Goal: Task Accomplishment & Management: Use online tool/utility

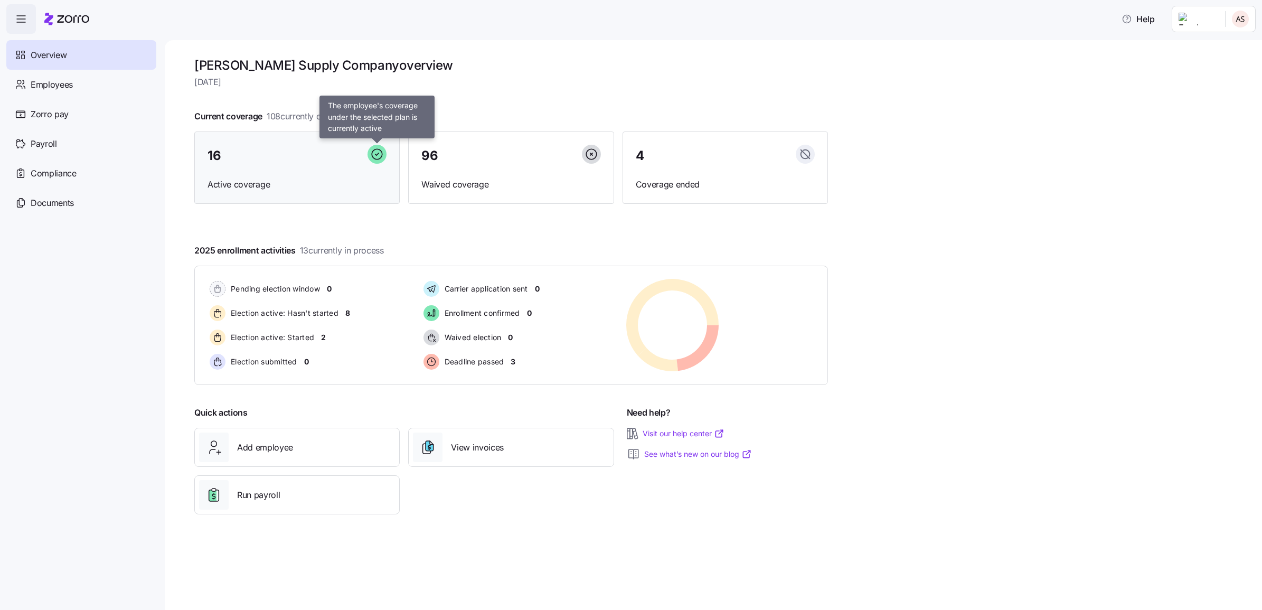
click at [375, 149] on icon at bounding box center [377, 154] width 11 height 11
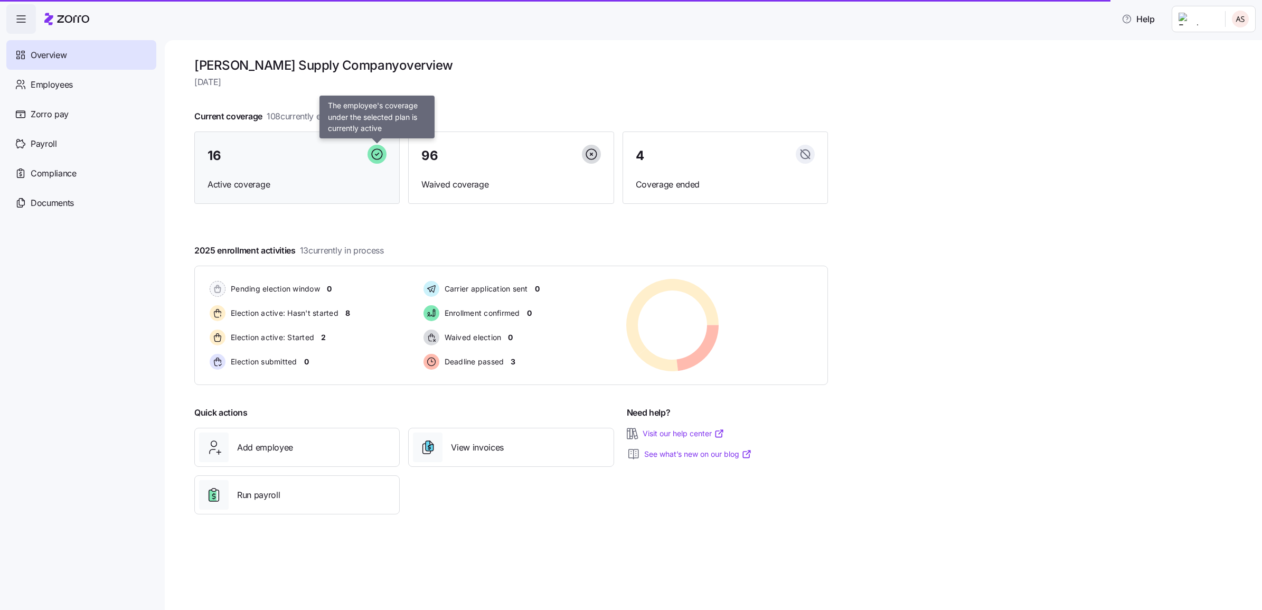
click at [383, 154] on icon at bounding box center [376, 154] width 19 height 19
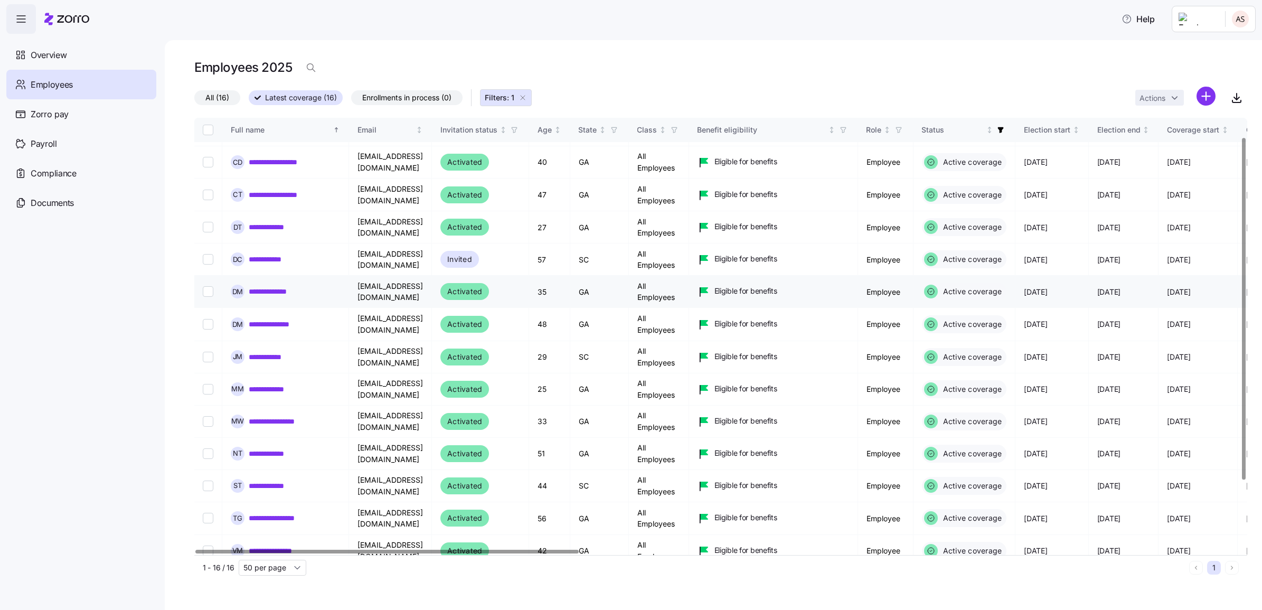
scroll to position [111, 0]
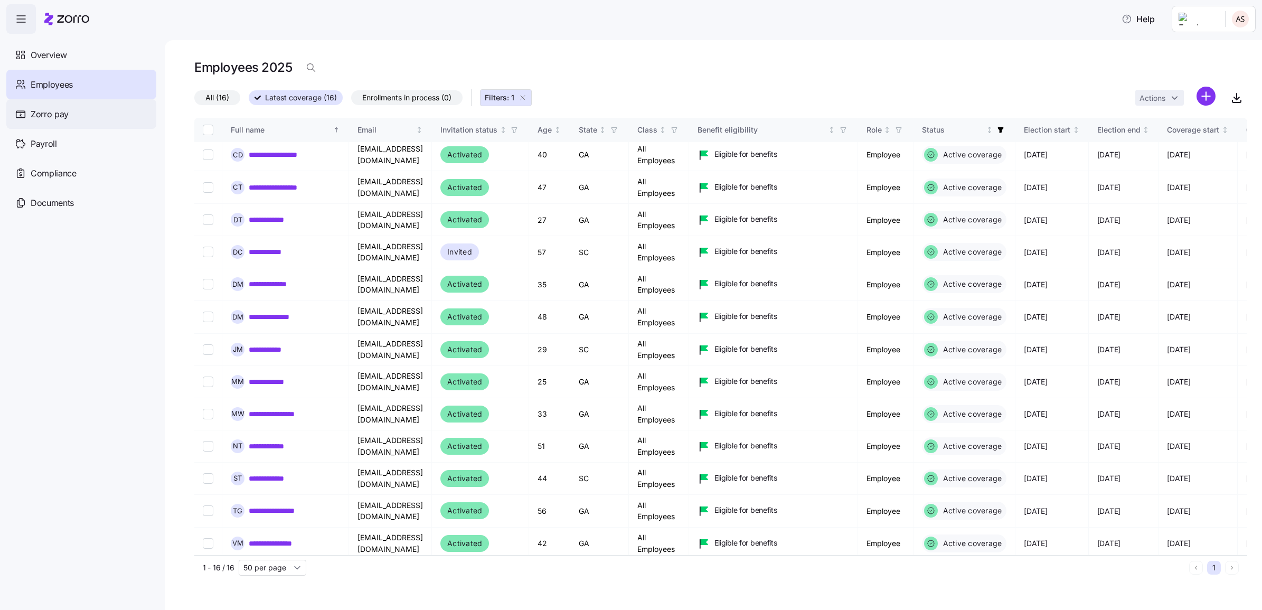
click at [70, 115] on div "Zorro pay" at bounding box center [81, 114] width 150 height 30
click at [68, 86] on span "Employees" at bounding box center [52, 84] width 42 height 13
drag, startPoint x: 205, startPoint y: 99, endPoint x: 247, endPoint y: 107, distance: 43.0
click at [205, 99] on span "All (16)" at bounding box center [217, 98] width 24 height 14
click at [194, 100] on input "All (16)" at bounding box center [194, 100] width 0 height 0
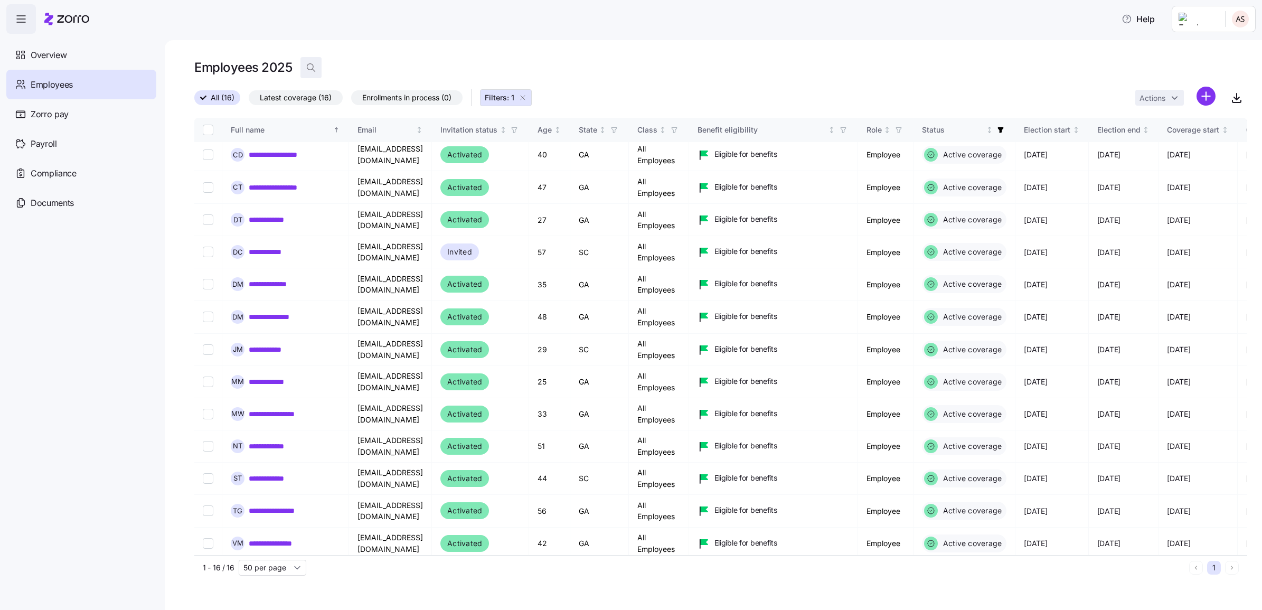
click at [309, 62] on span "button" at bounding box center [311, 68] width 20 height 20
click at [330, 67] on input at bounding box center [405, 67] width 211 height 17
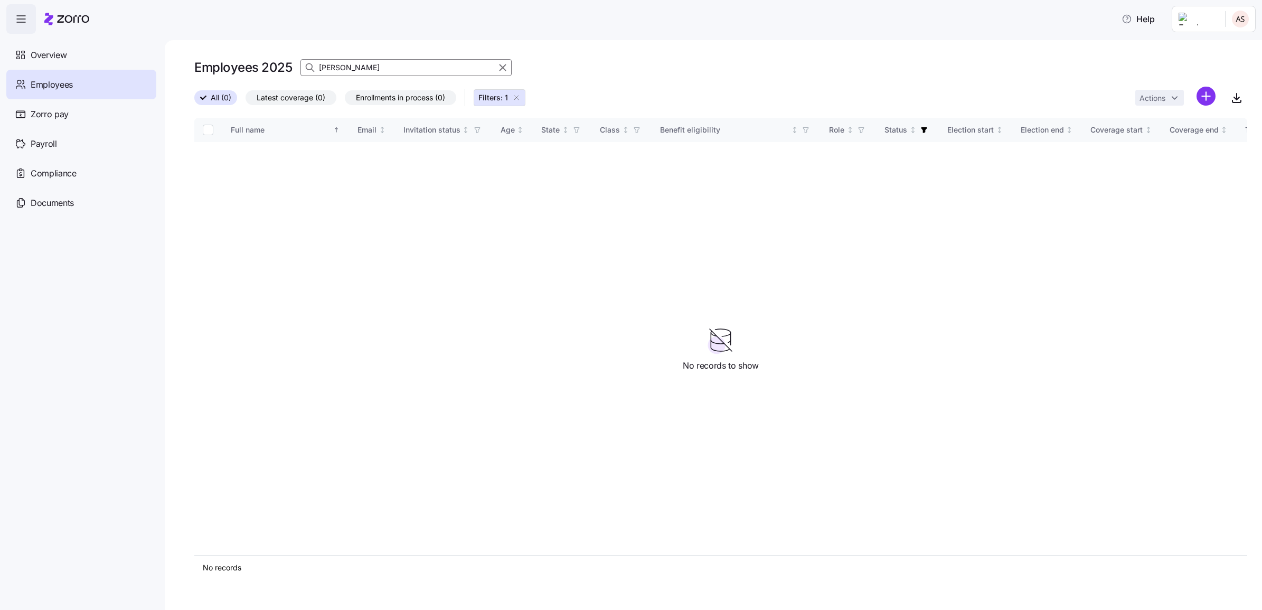
type input "tiffany jones"
click at [45, 57] on span "Overview" at bounding box center [49, 55] width 36 height 13
click at [46, 56] on span "Overview" at bounding box center [49, 55] width 36 height 13
click at [64, 88] on span "Employees" at bounding box center [52, 84] width 42 height 13
click at [524, 99] on button "Filters: 1" at bounding box center [499, 97] width 52 height 17
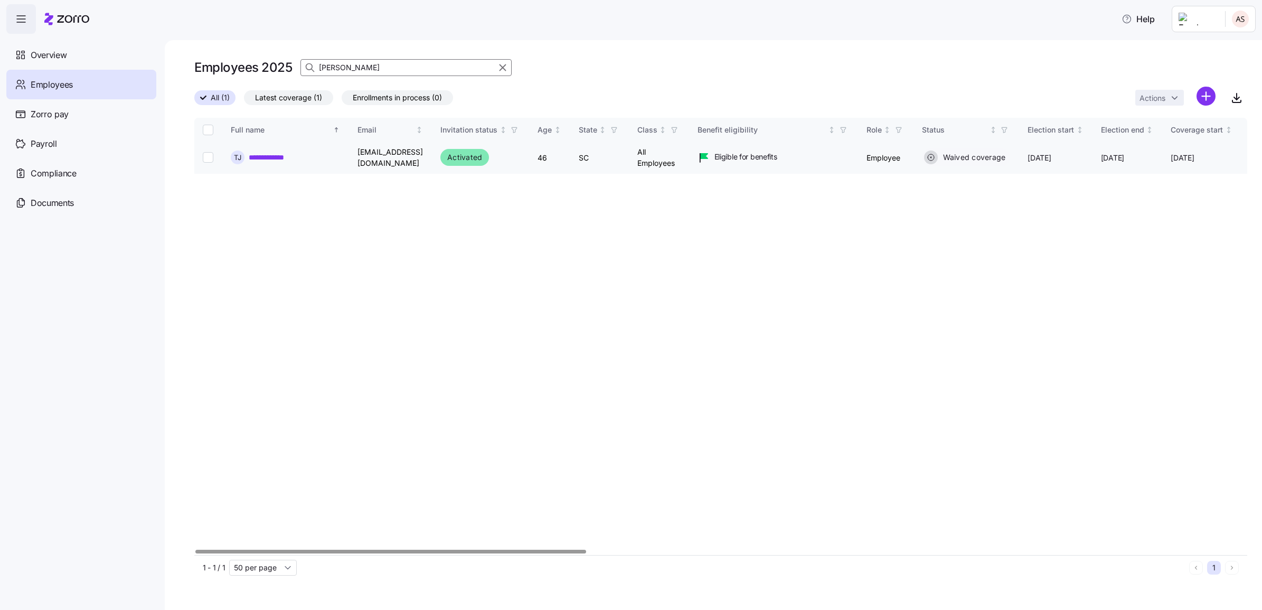
click at [261, 159] on link "**********" at bounding box center [273, 157] width 48 height 11
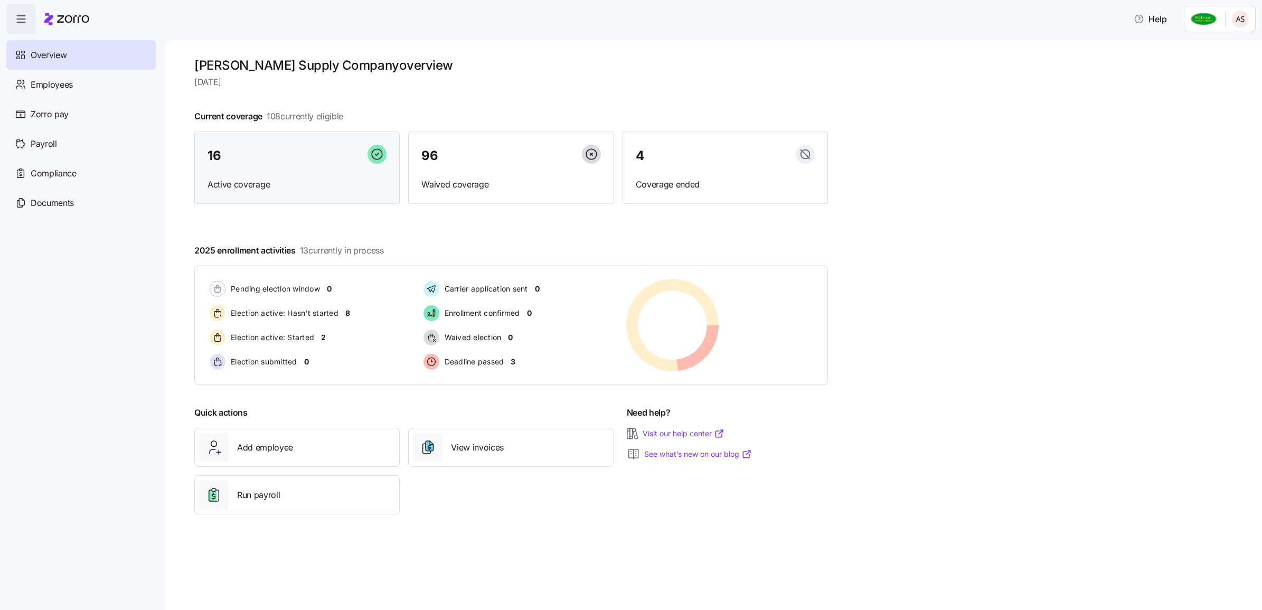
click at [281, 157] on div "16" at bounding box center [296, 156] width 179 height 23
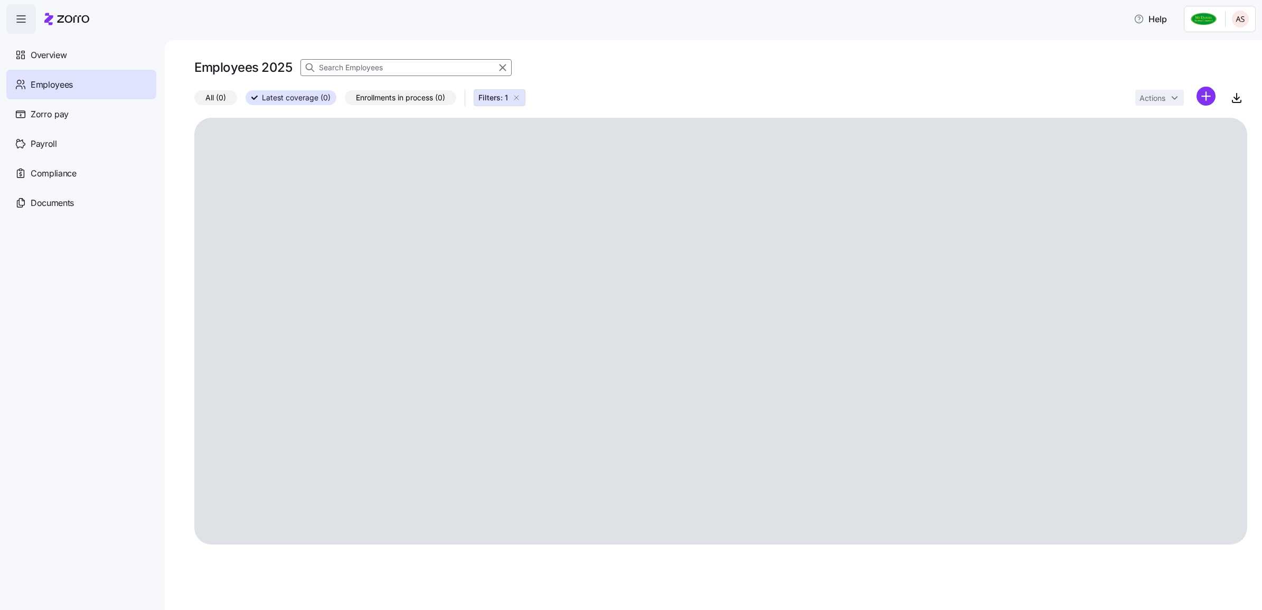
click at [520, 97] on icon "button" at bounding box center [516, 97] width 8 height 8
click at [396, 70] on input at bounding box center [405, 67] width 211 height 17
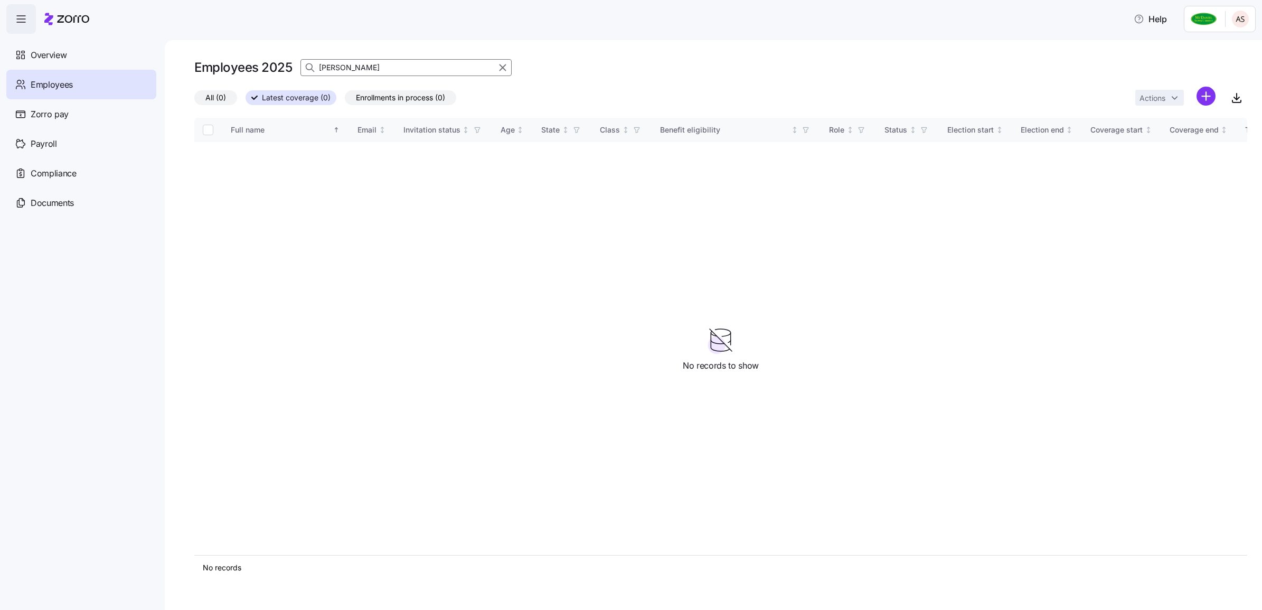
type input "tiffany jones"
click at [439, 69] on input "tiffany jones" at bounding box center [405, 67] width 211 height 17
click at [49, 80] on span "Employees" at bounding box center [52, 84] width 42 height 13
click at [79, 83] on div "Employees" at bounding box center [81, 85] width 150 height 30
click at [63, 18] on icon at bounding box center [66, 19] width 45 height 13
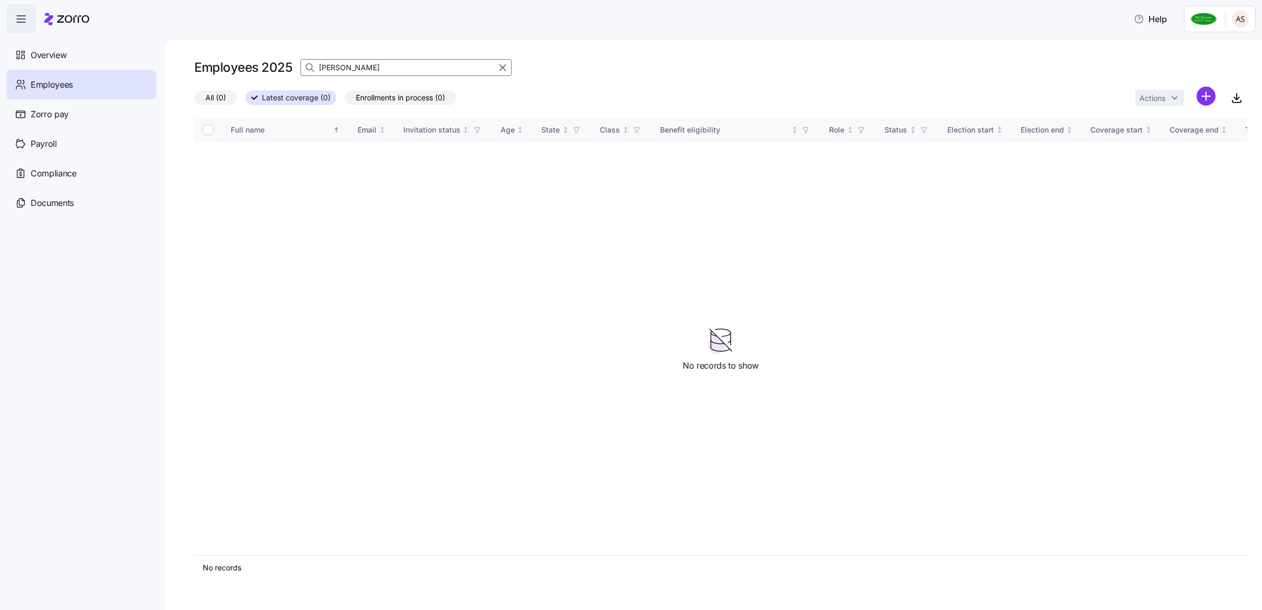
click at [29, 15] on span "button" at bounding box center [21, 19] width 29 height 29
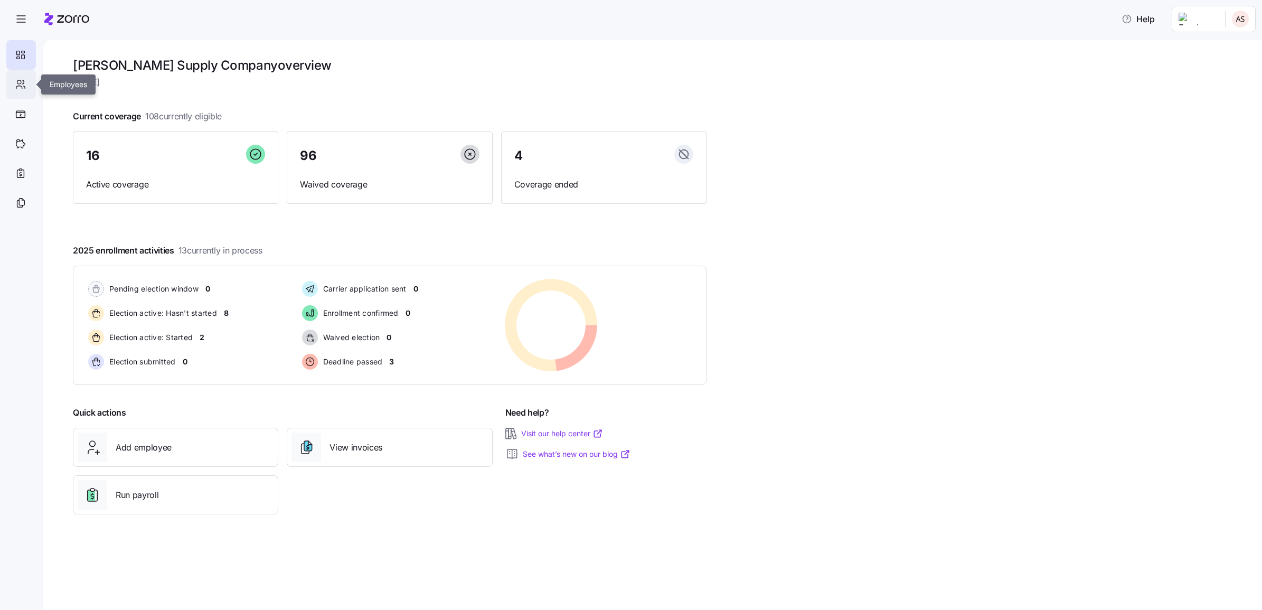
click at [25, 85] on icon at bounding box center [21, 84] width 12 height 13
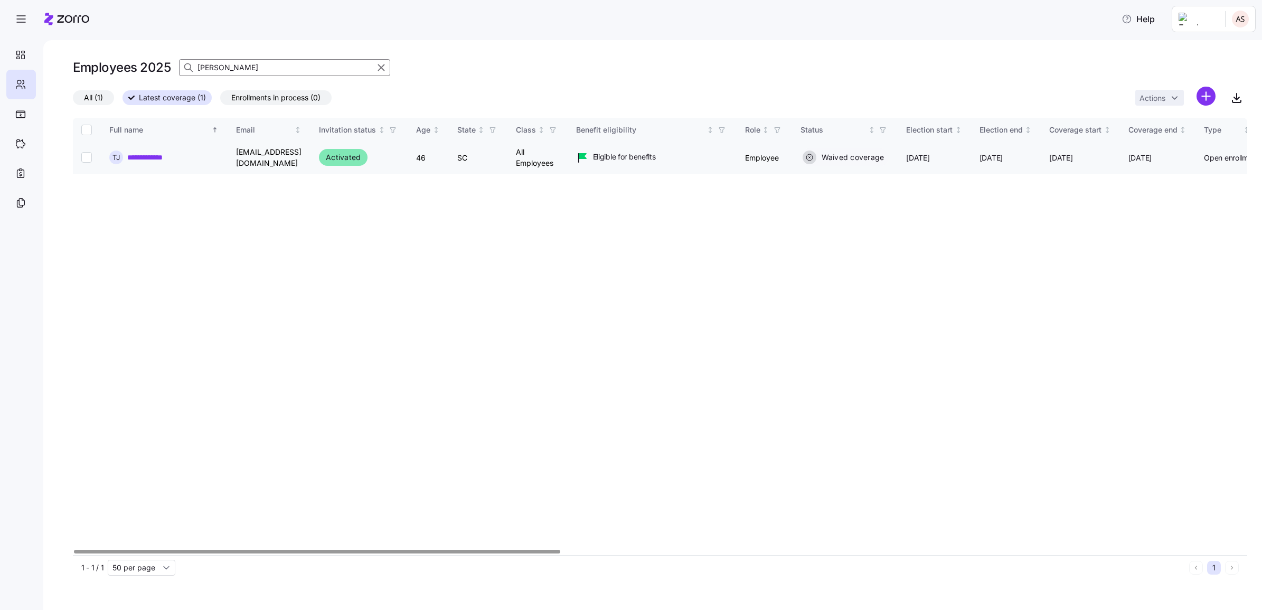
click at [161, 159] on link "**********" at bounding box center [151, 157] width 48 height 11
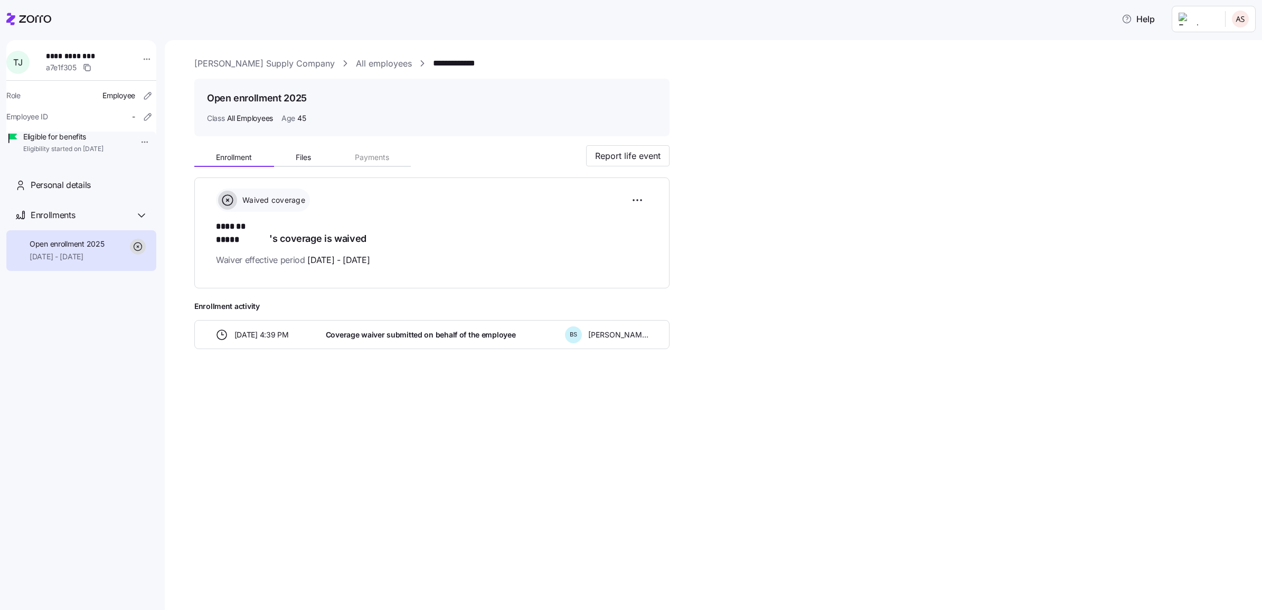
click at [30, 17] on icon at bounding box center [28, 19] width 45 height 13
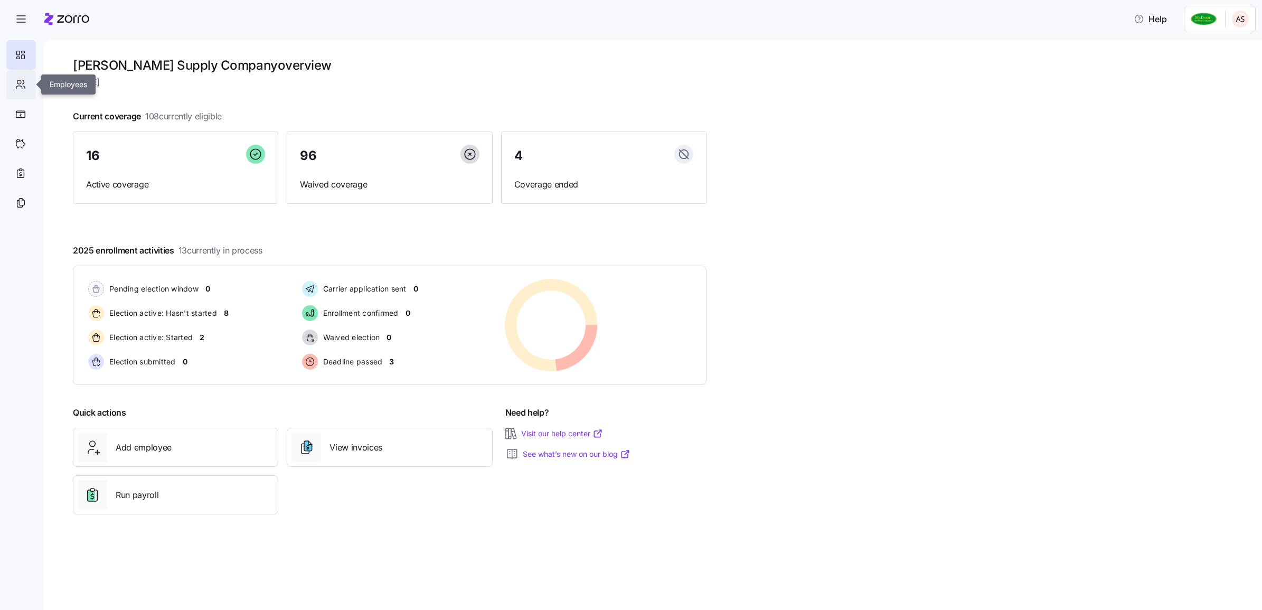
click at [33, 87] on div at bounding box center [21, 85] width 30 height 30
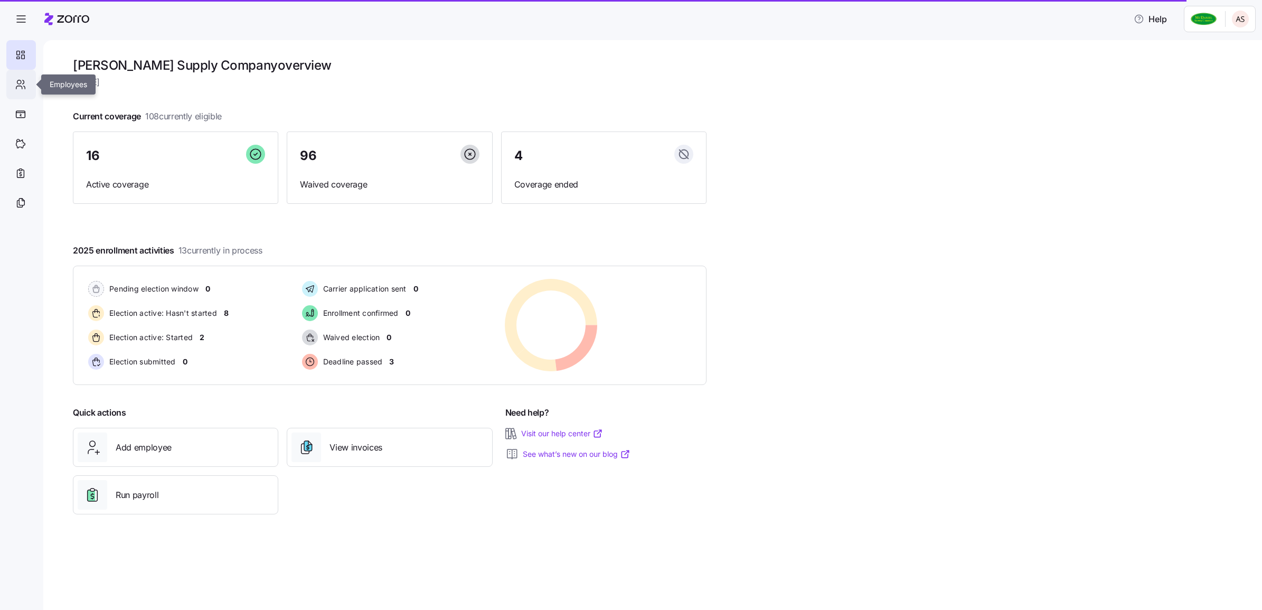
click at [15, 86] on icon at bounding box center [21, 84] width 12 height 13
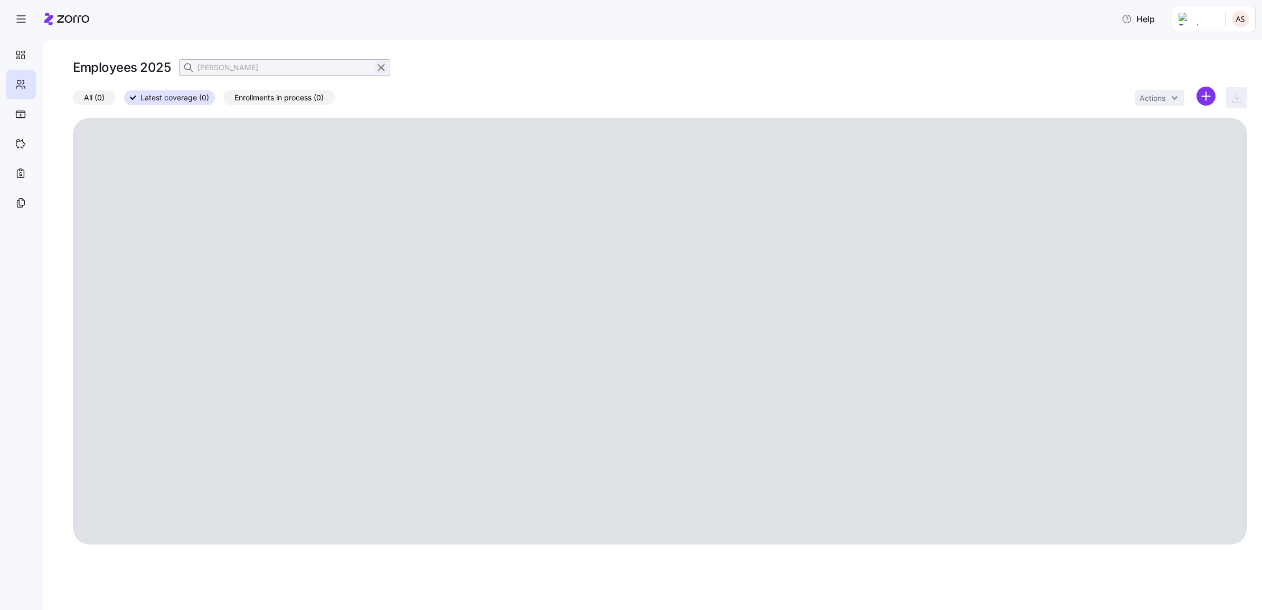
click at [383, 64] on icon "button" at bounding box center [381, 67] width 12 height 13
click at [188, 71] on icon "button" at bounding box center [189, 67] width 11 height 11
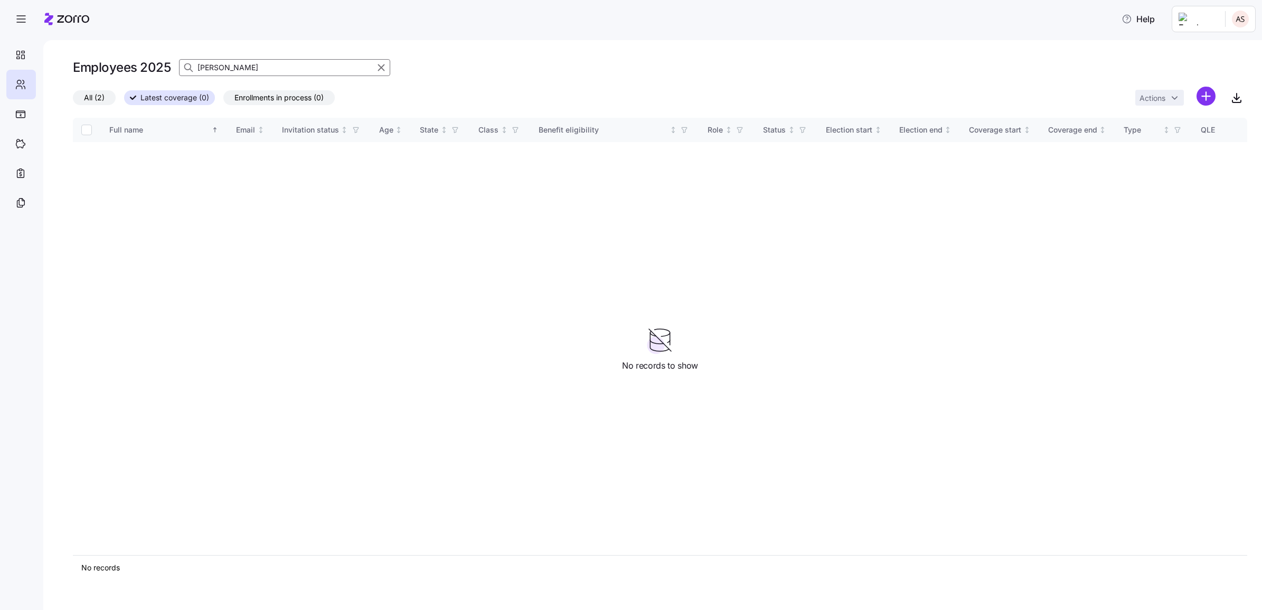
type input "carter"
click at [100, 96] on span "All (2)" at bounding box center [94, 98] width 21 height 14
click at [73, 100] on input "All (2)" at bounding box center [73, 100] width 0 height 0
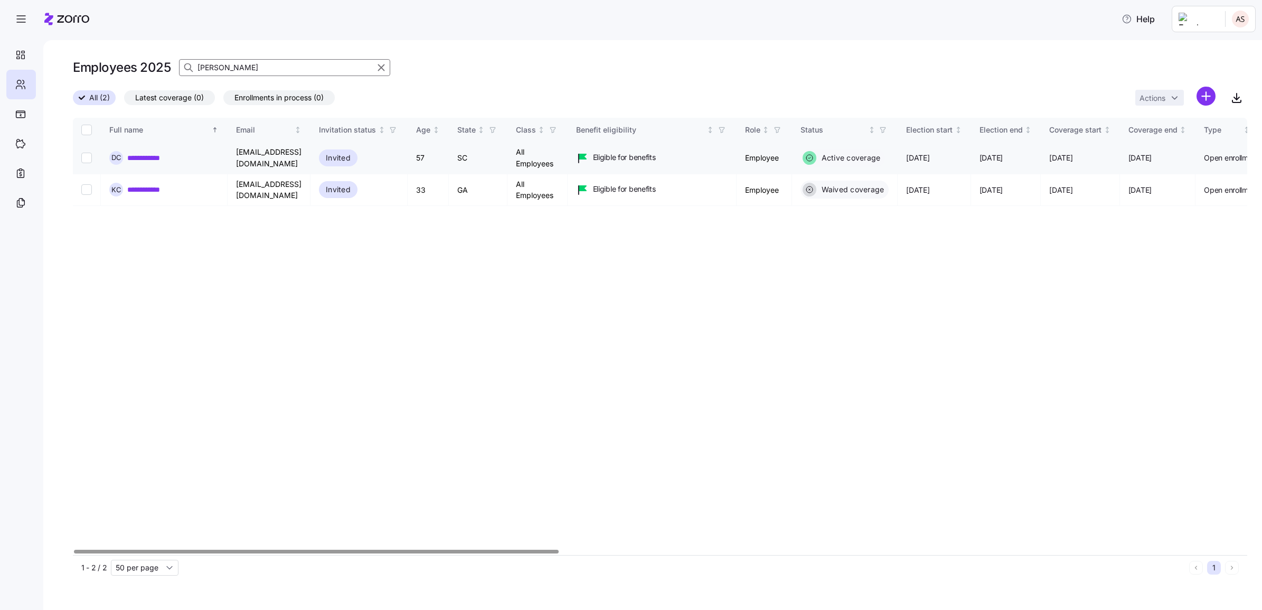
click at [156, 159] on link "**********" at bounding box center [150, 158] width 46 height 11
click at [274, 549] on div at bounding box center [316, 551] width 484 height 4
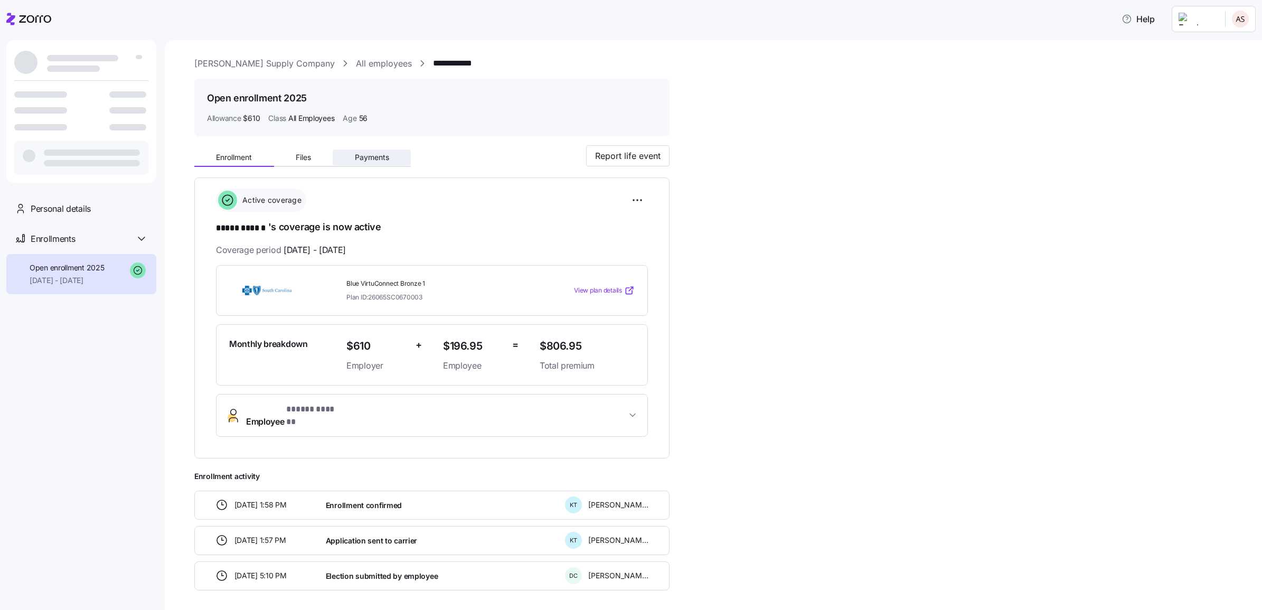
click at [357, 154] on span "Payments" at bounding box center [372, 157] width 34 height 7
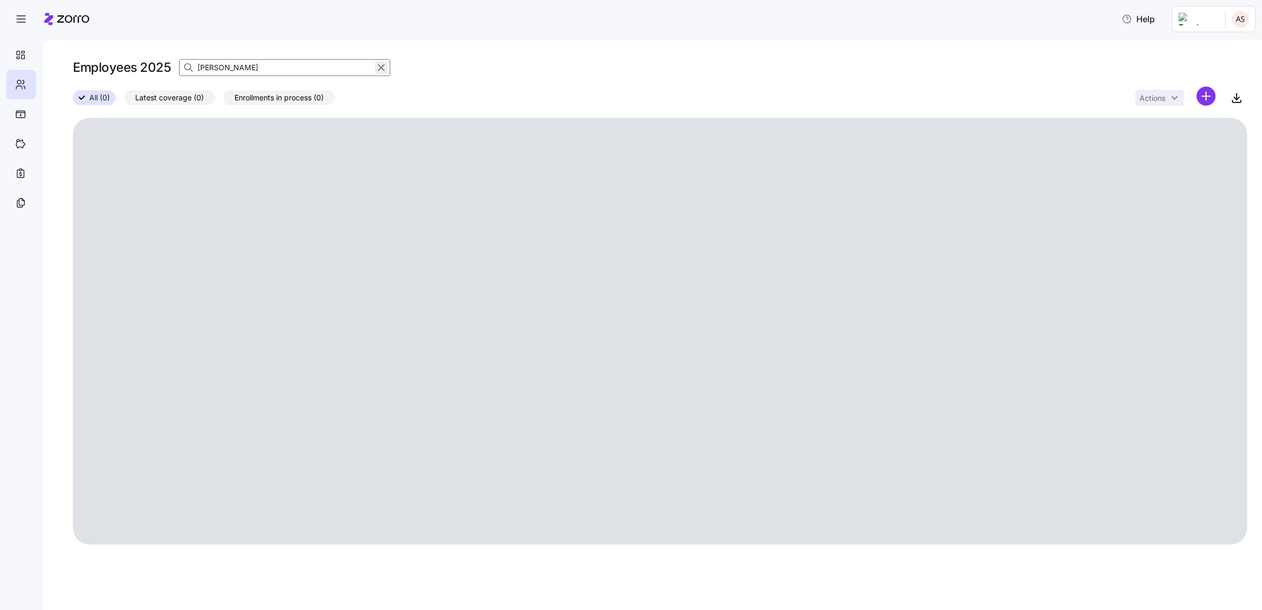
click at [381, 64] on icon "button" at bounding box center [381, 67] width 12 height 13
drag, startPoint x: 20, startPoint y: 82, endPoint x: 34, endPoint y: 77, distance: 15.5
click at [20, 81] on icon at bounding box center [21, 84] width 12 height 13
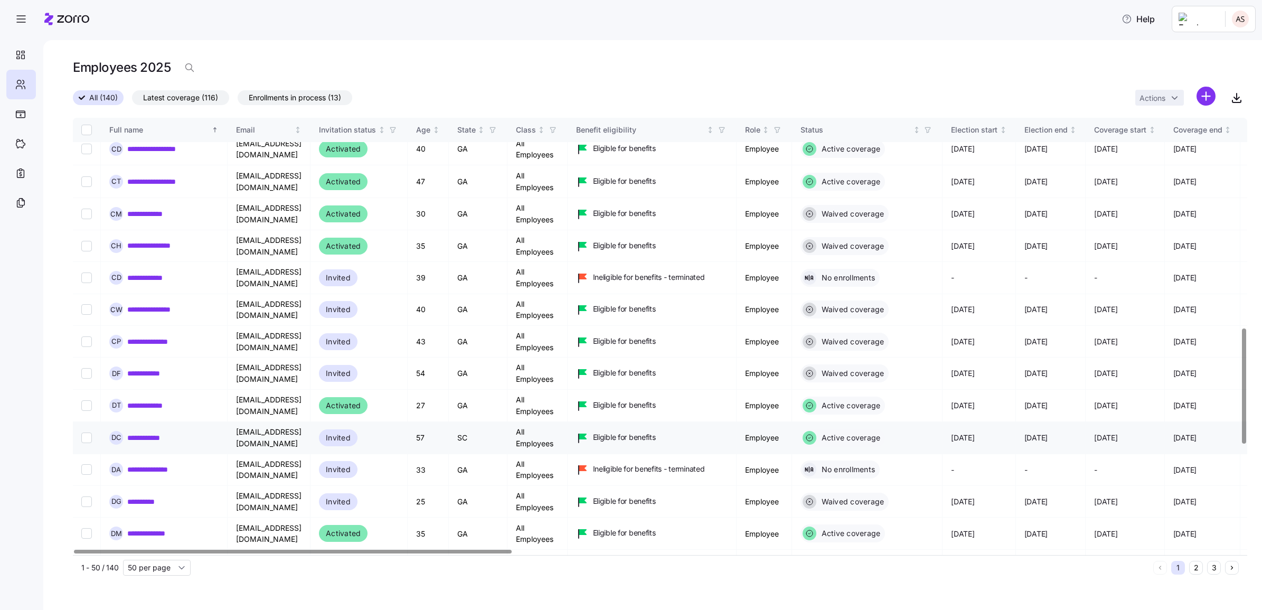
scroll to position [924, 0]
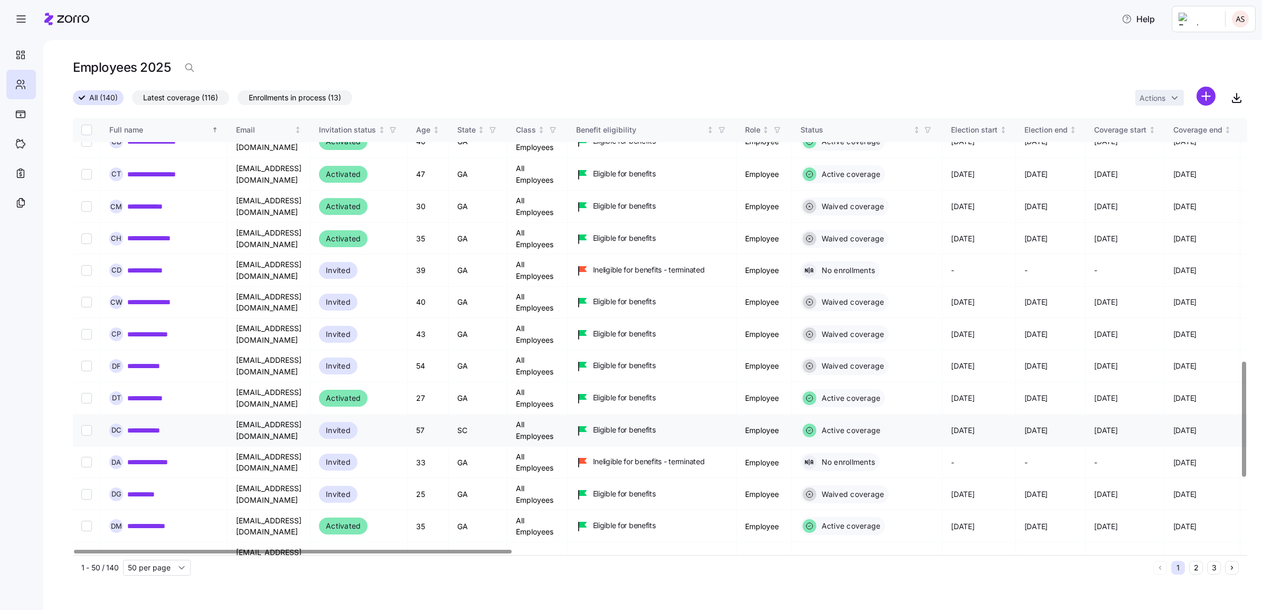
click at [153, 425] on link "**********" at bounding box center [150, 430] width 46 height 11
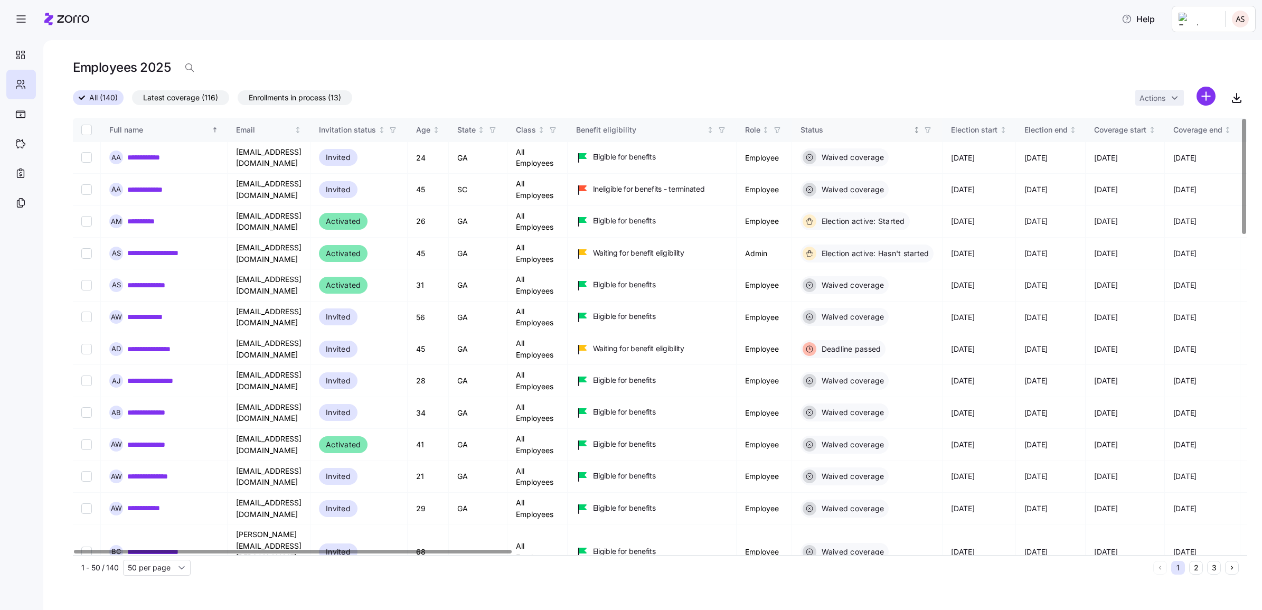
click at [911, 130] on div "Status" at bounding box center [855, 130] width 111 height 12
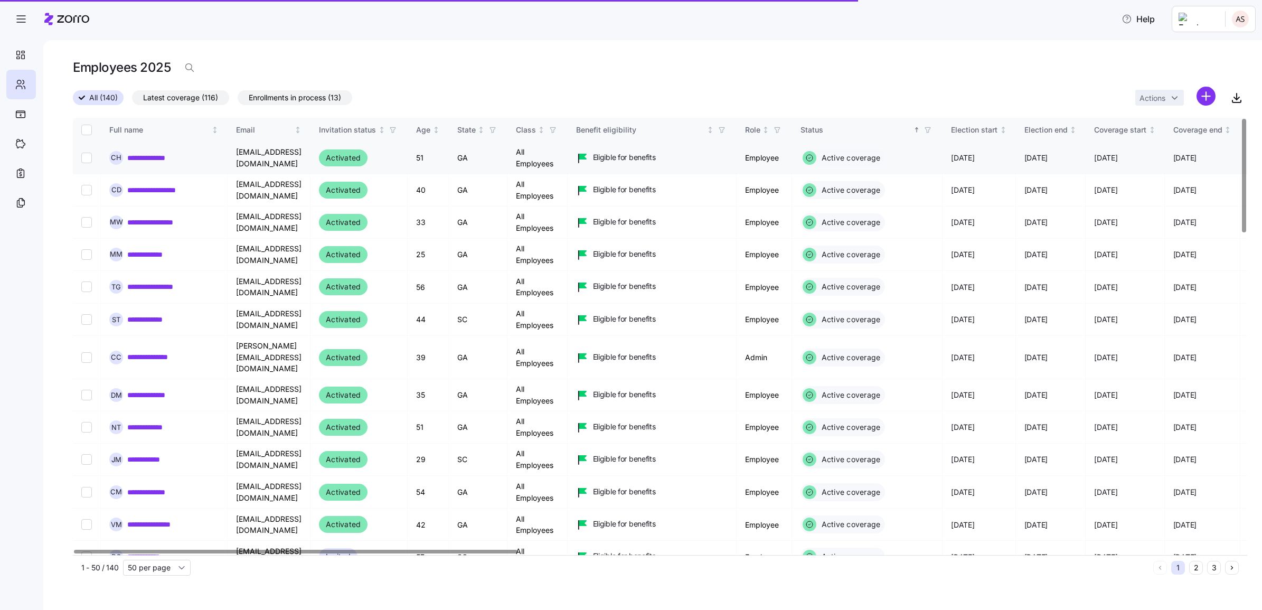
click at [161, 157] on link "**********" at bounding box center [156, 158] width 58 height 11
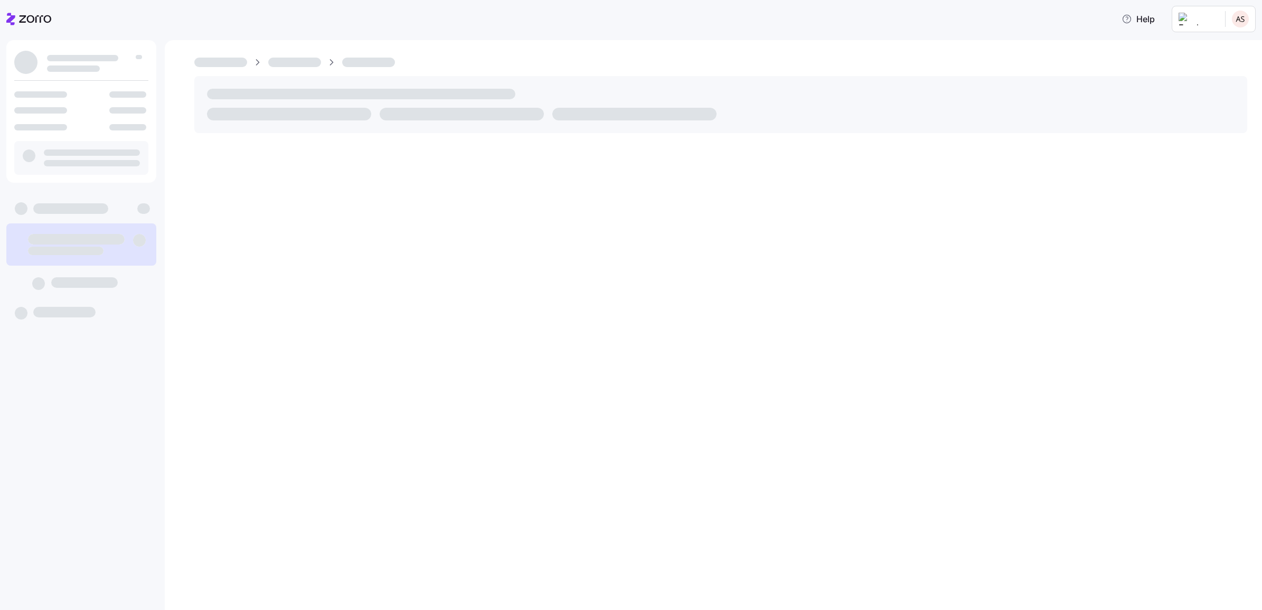
click at [172, 159] on div at bounding box center [713, 325] width 1097 height 570
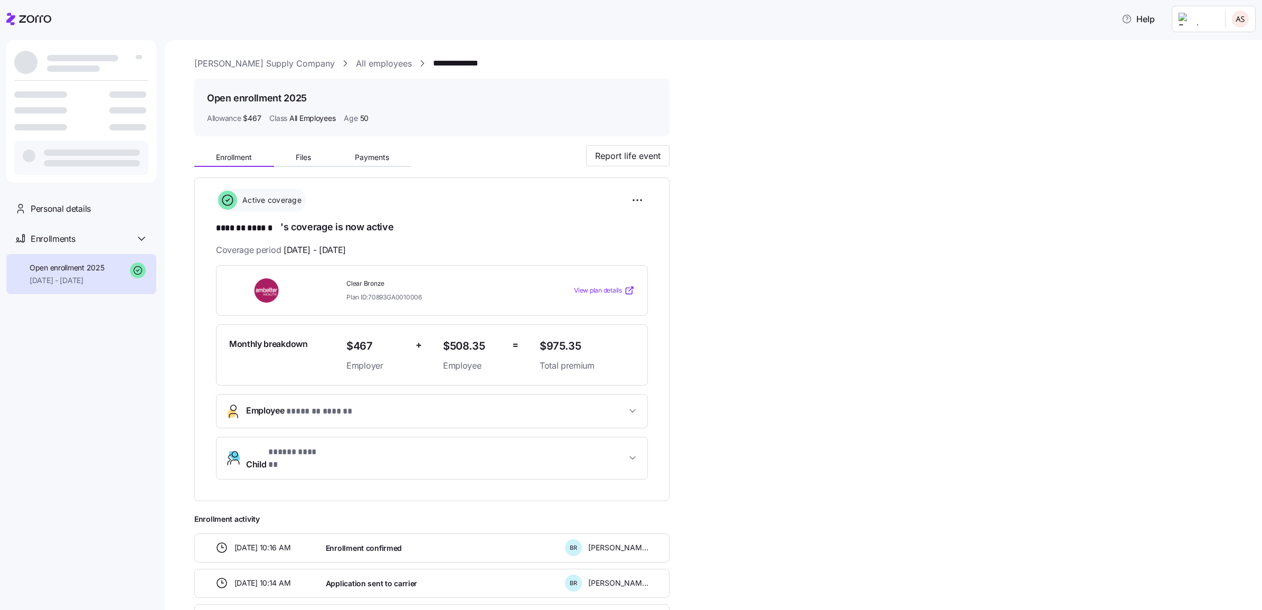
click at [373, 148] on div "Enrollment Files Payments Report life event" at bounding box center [431, 156] width 475 height 22
click at [375, 155] on span "Payments" at bounding box center [372, 157] width 34 height 7
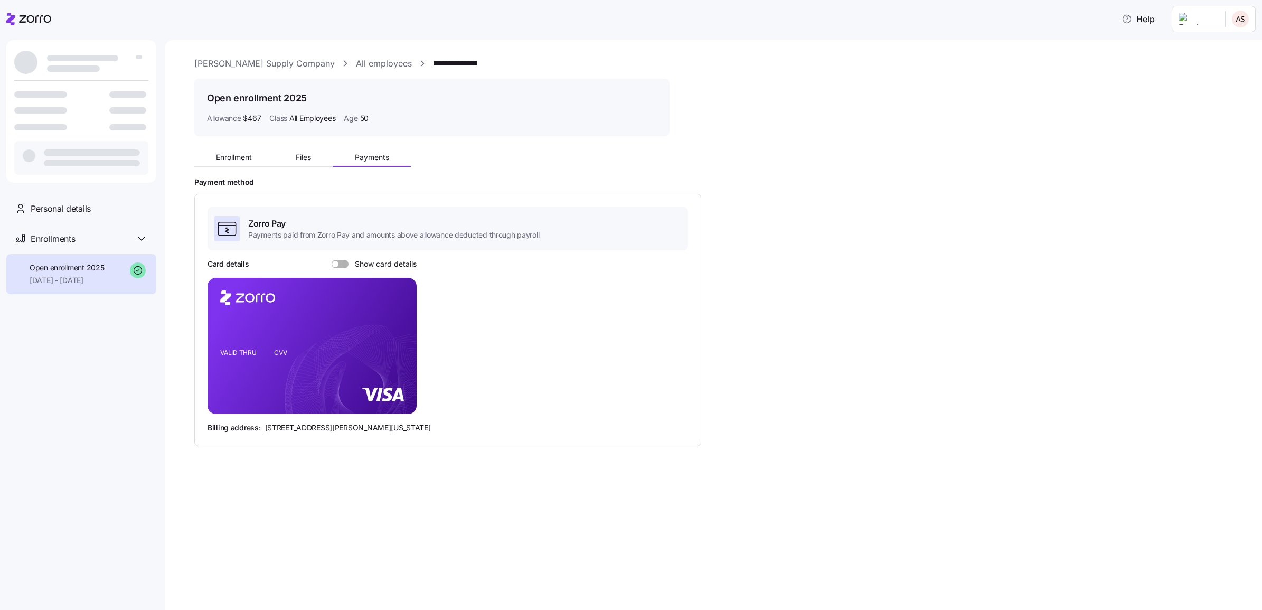
click at [339, 262] on span at bounding box center [343, 264] width 11 height 8
click at [331, 260] on input "Show card details" at bounding box center [331, 260] width 0 height 0
click at [339, 262] on span at bounding box center [336, 264] width 11 height 8
click at [331, 260] on input "Show card details" at bounding box center [331, 260] width 0 height 0
click at [37, 17] on icon at bounding box center [28, 19] width 45 height 13
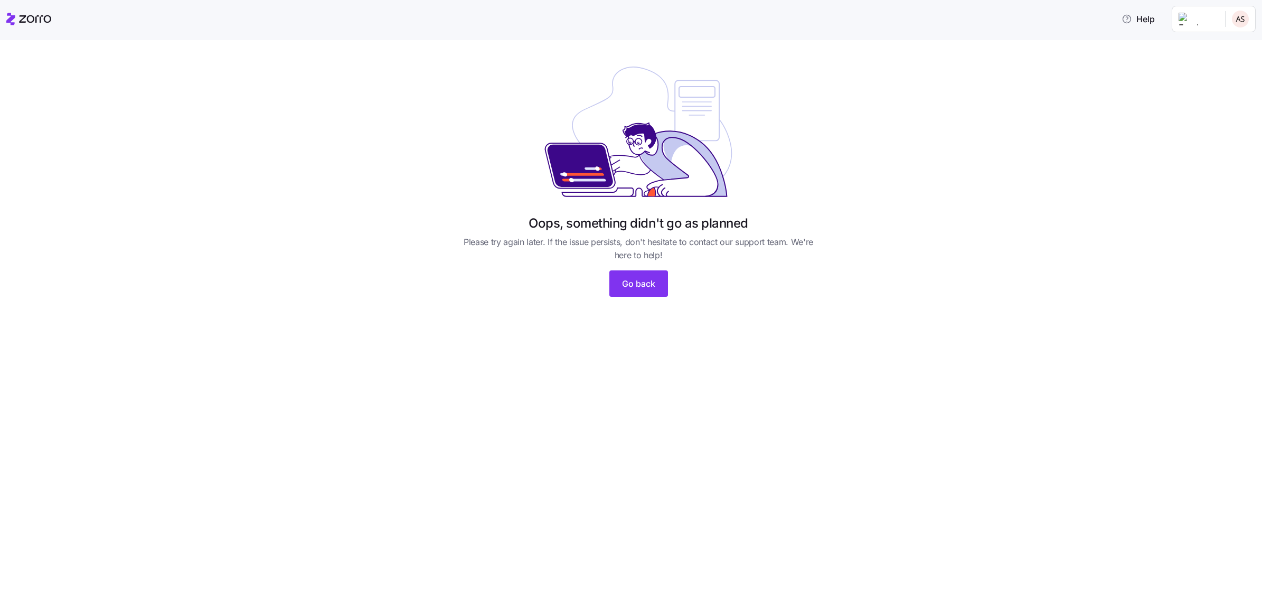
click at [19, 18] on icon at bounding box center [28, 19] width 45 height 13
click at [660, 291] on button "Go back" at bounding box center [638, 283] width 59 height 26
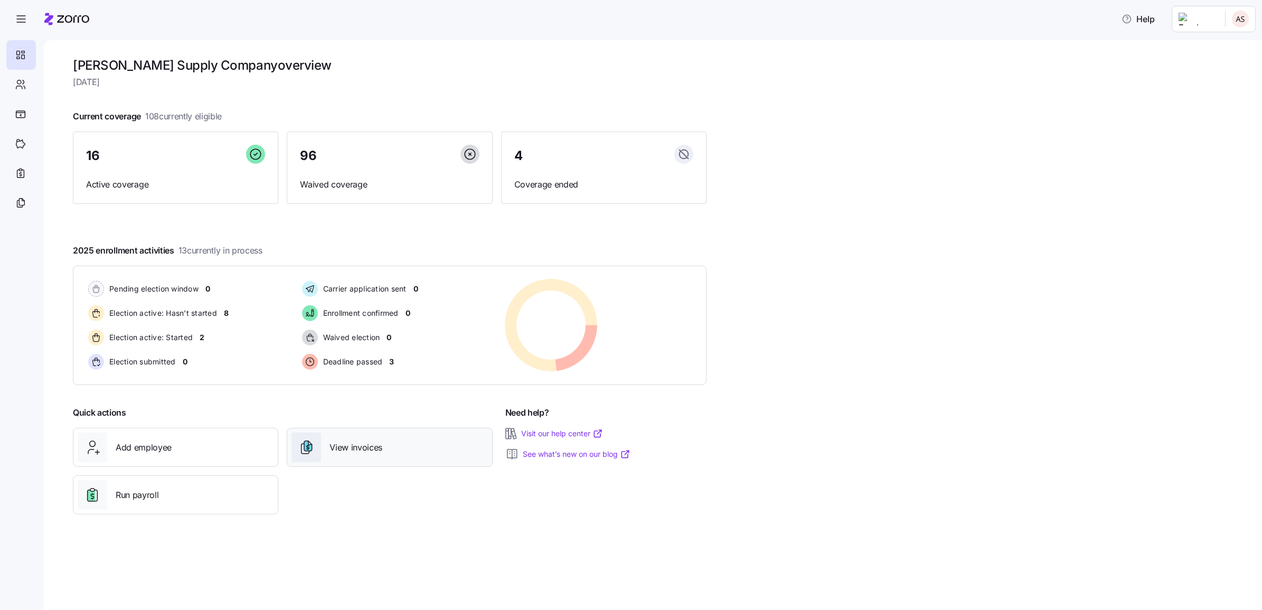
click at [354, 443] on span "View invoices" at bounding box center [355, 447] width 53 height 13
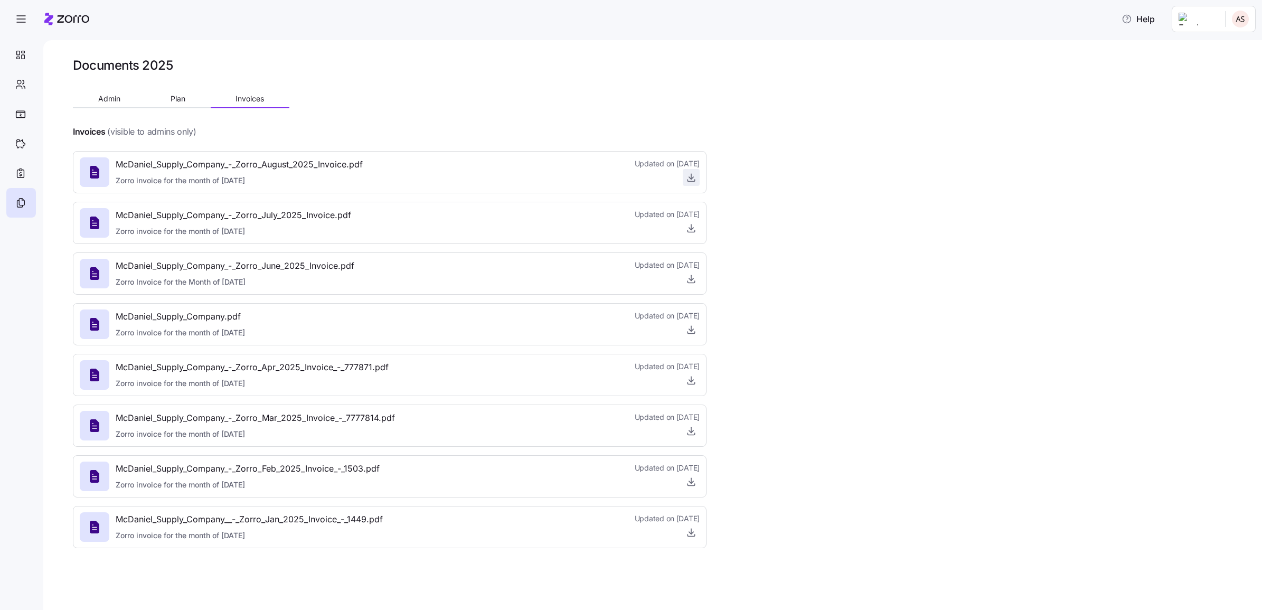
click at [689, 180] on icon "button" at bounding box center [691, 177] width 11 height 11
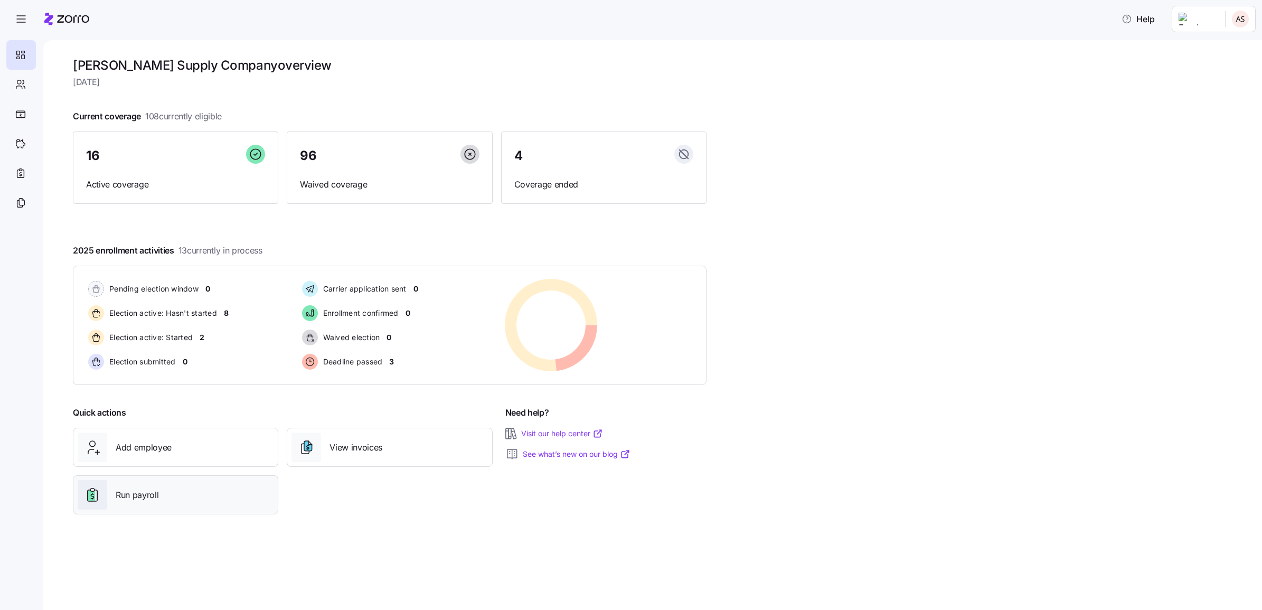
drag, startPoint x: 204, startPoint y: 492, endPoint x: 133, endPoint y: 489, distance: 70.8
click at [133, 489] on span "Run payroll" at bounding box center [137, 494] width 43 height 13
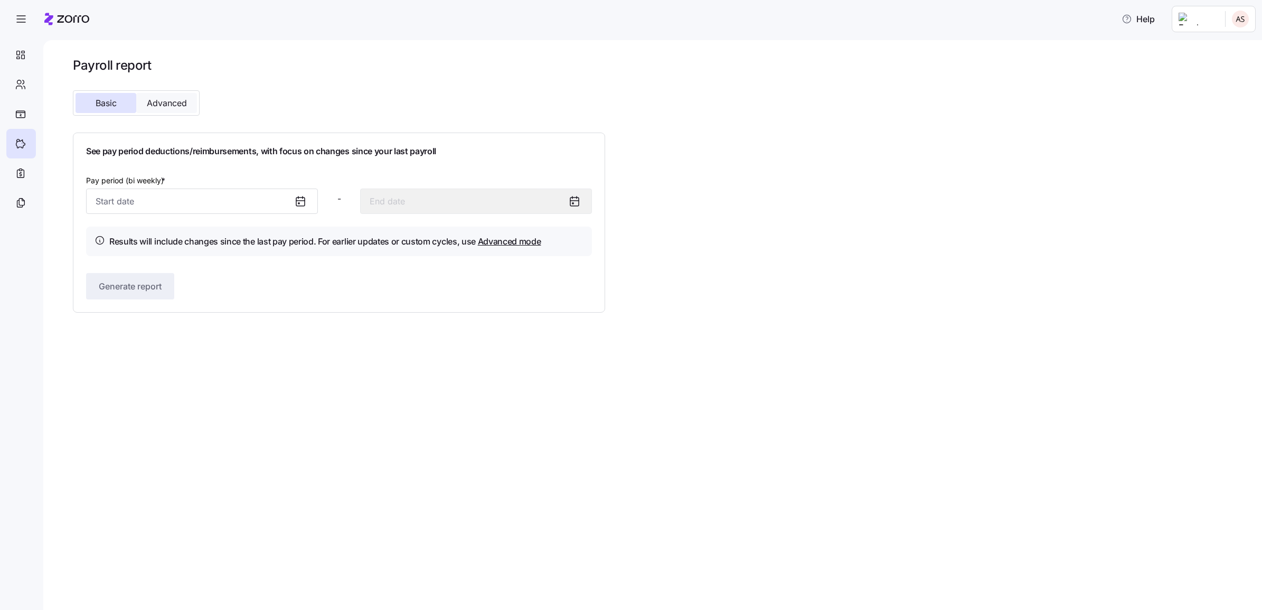
click at [169, 106] on span "Advanced" at bounding box center [167, 103] width 40 height 8
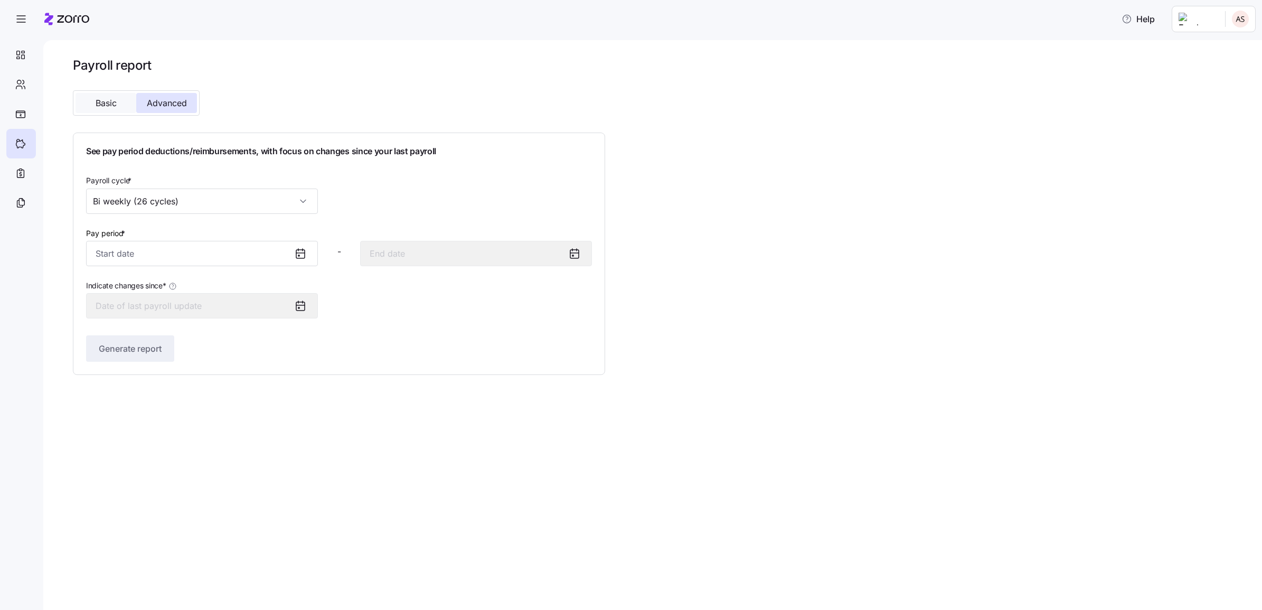
click at [112, 102] on span "Basic" at bounding box center [106, 103] width 21 height 8
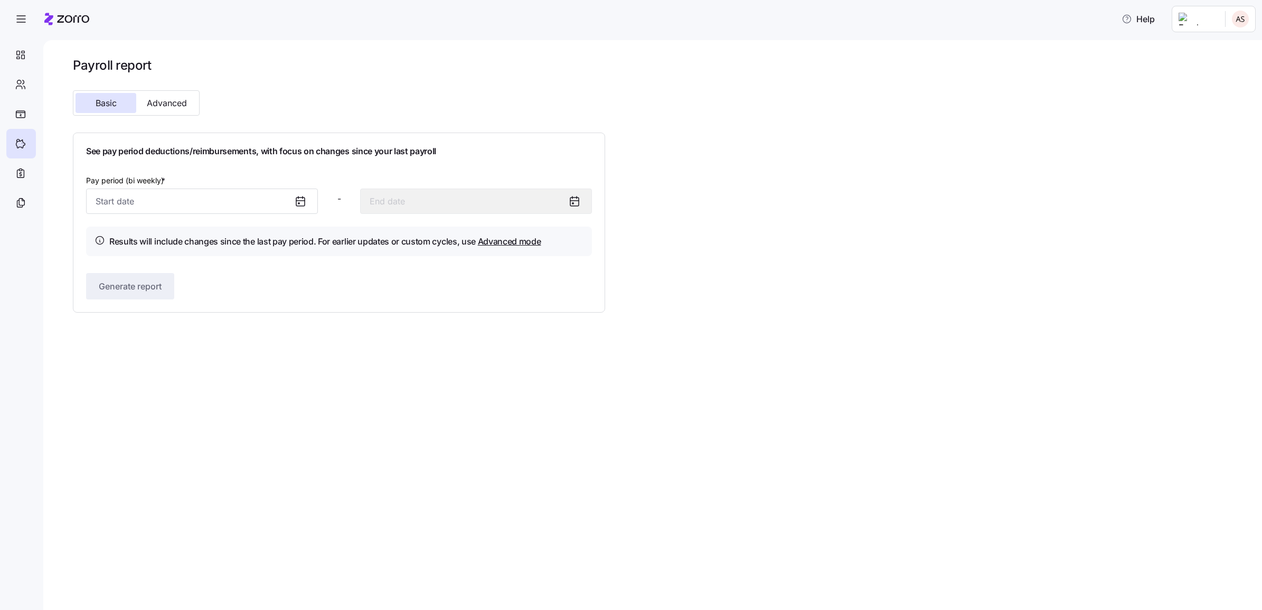
click at [301, 202] on icon at bounding box center [300, 201] width 13 height 13
click at [260, 202] on input "Pay period (bi weekly) *" at bounding box center [202, 200] width 232 height 25
click at [110, 244] on button "button" at bounding box center [107, 237] width 25 height 25
click at [109, 244] on button "button" at bounding box center [107, 237] width 25 height 25
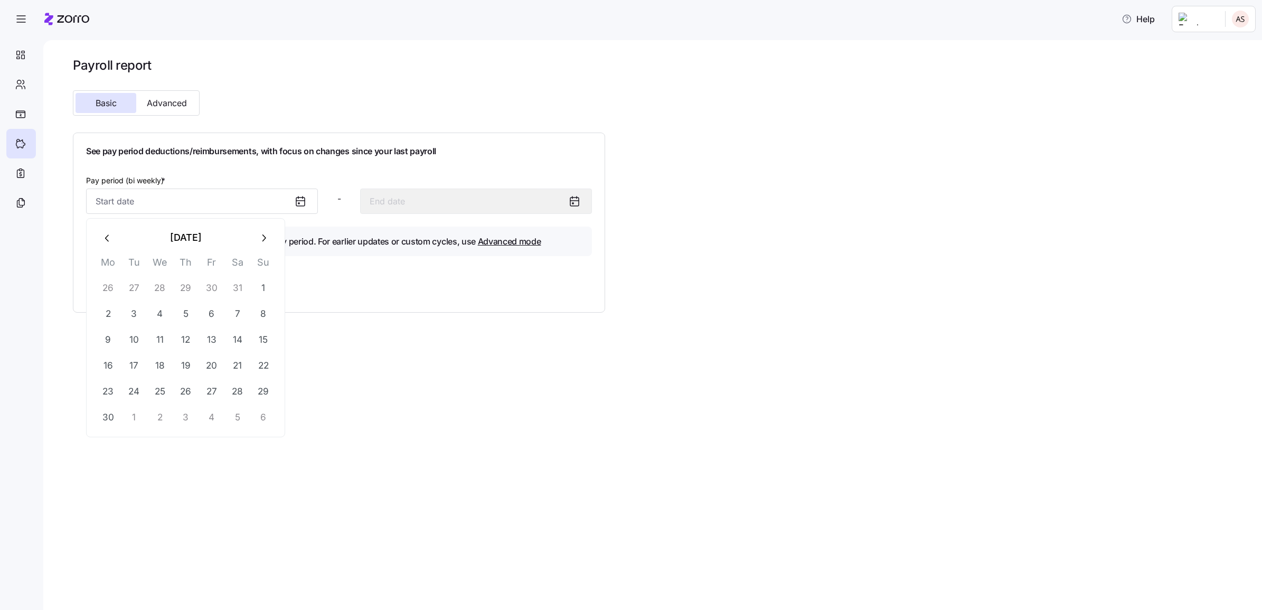
click at [109, 244] on button "button" at bounding box center [107, 237] width 25 height 25
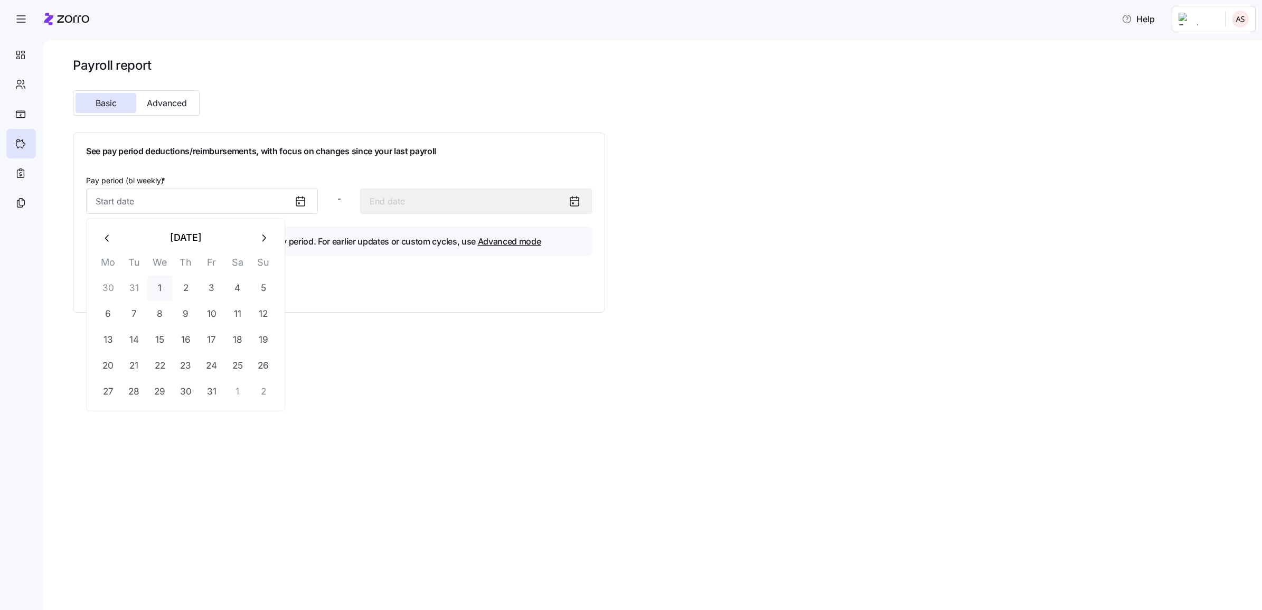
click at [164, 293] on button "1" at bounding box center [159, 288] width 25 height 25
type input "January 1, 2025"
type input "January 14, 2025"
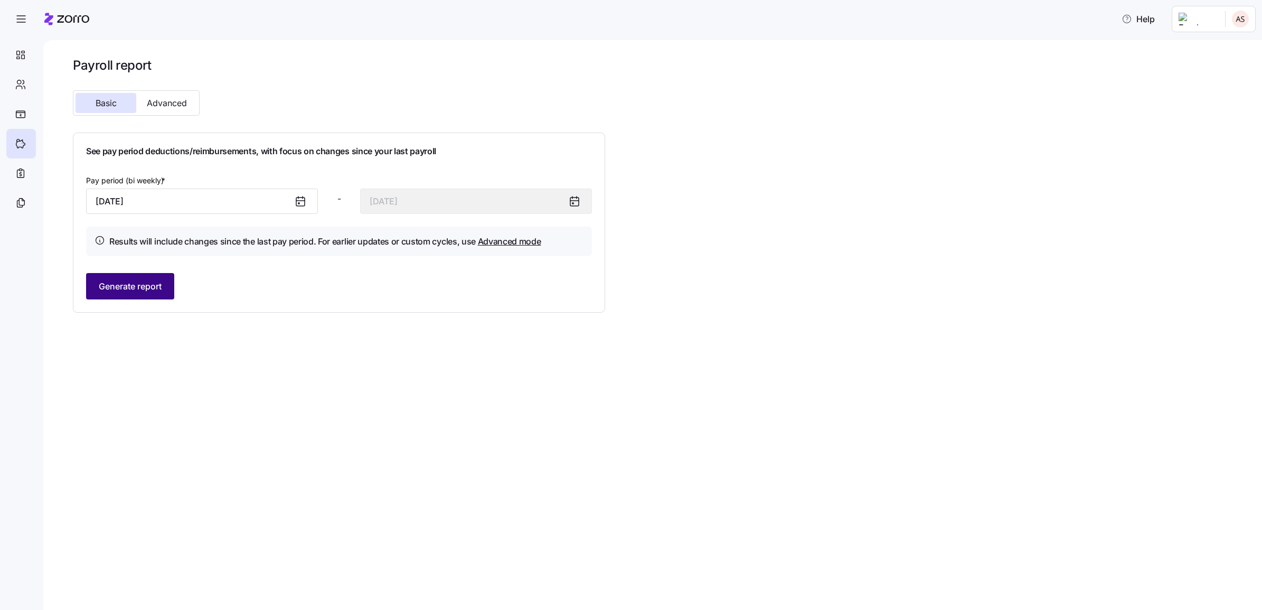
click at [150, 289] on span "Generate report" at bounding box center [130, 286] width 63 height 13
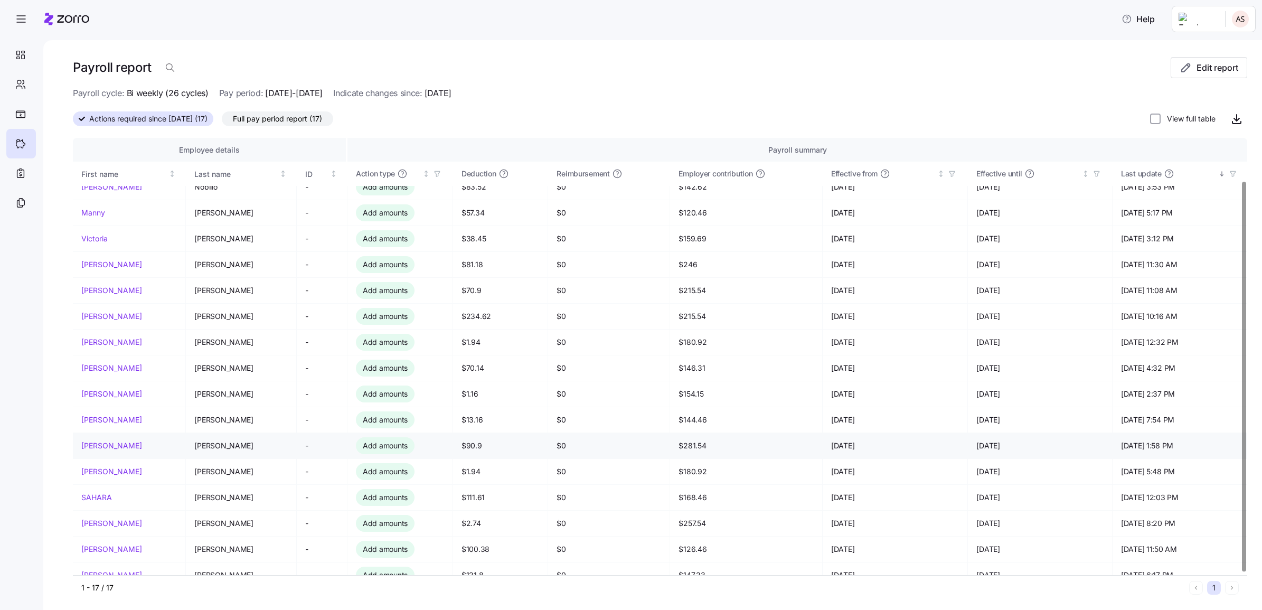
scroll to position [51, 0]
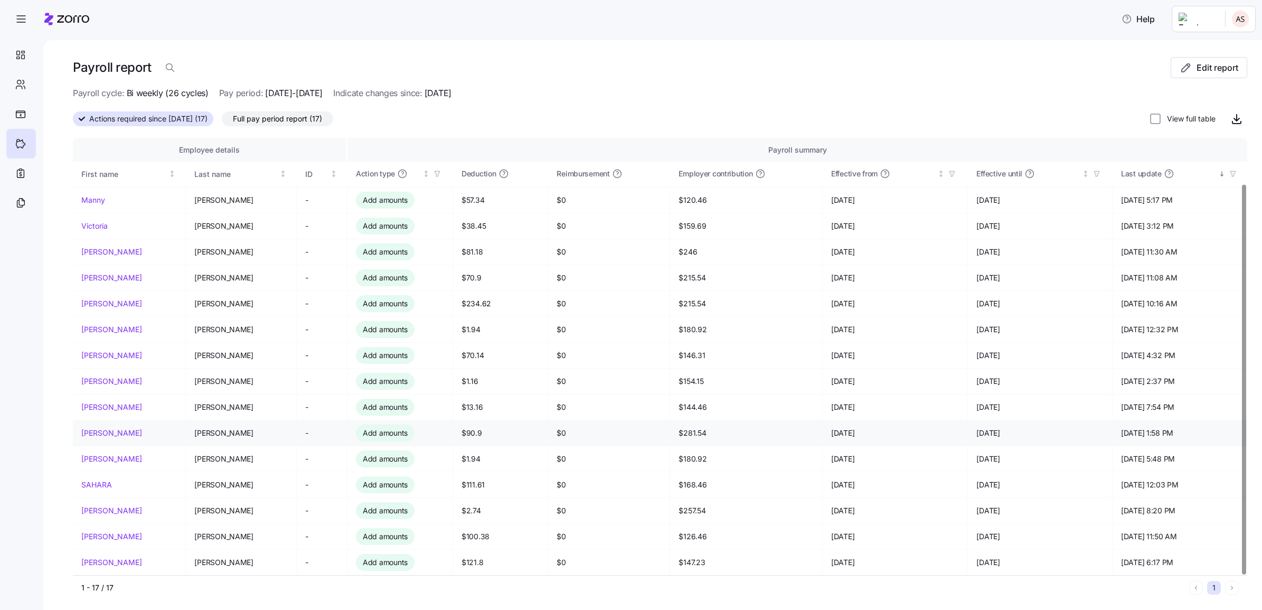
drag, startPoint x: 581, startPoint y: 426, endPoint x: 621, endPoint y: 425, distance: 39.6
click at [621, 425] on td "$0" at bounding box center [609, 433] width 122 height 26
click at [283, 116] on span "Full pay period report (17)" at bounding box center [277, 116] width 89 height 14
click at [222, 119] on input "Full pay period report (17)" at bounding box center [222, 119] width 0 height 0
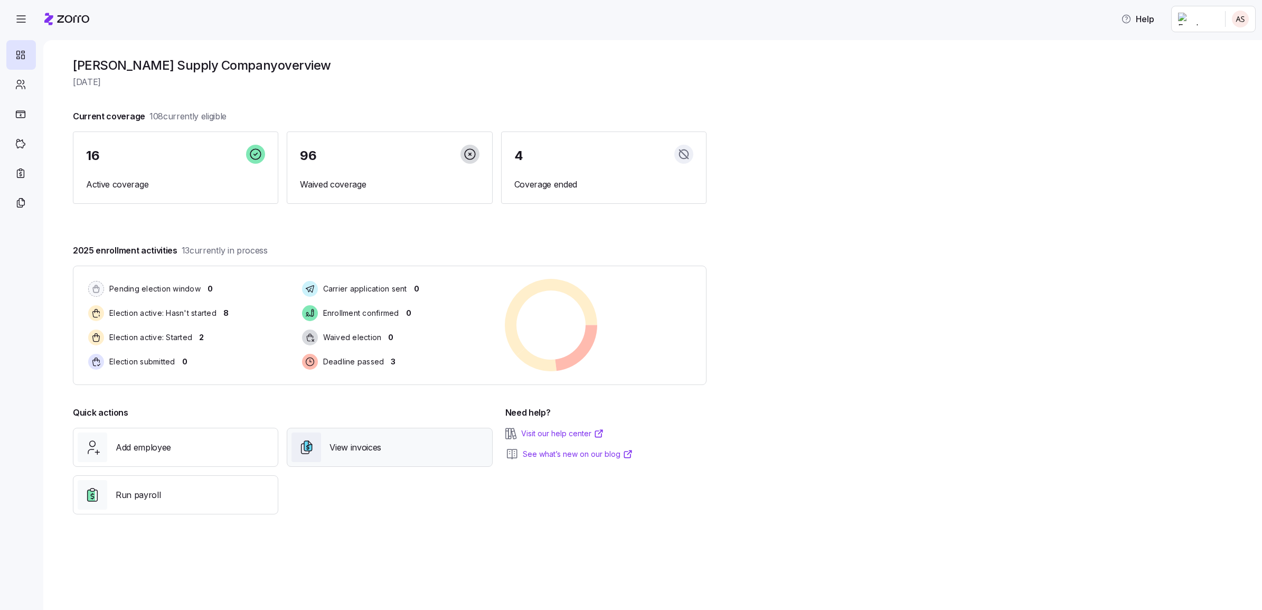
click at [381, 460] on div "View invoices" at bounding box center [389, 447] width 196 height 30
click at [376, 453] on span "View invoices" at bounding box center [355, 447] width 53 height 13
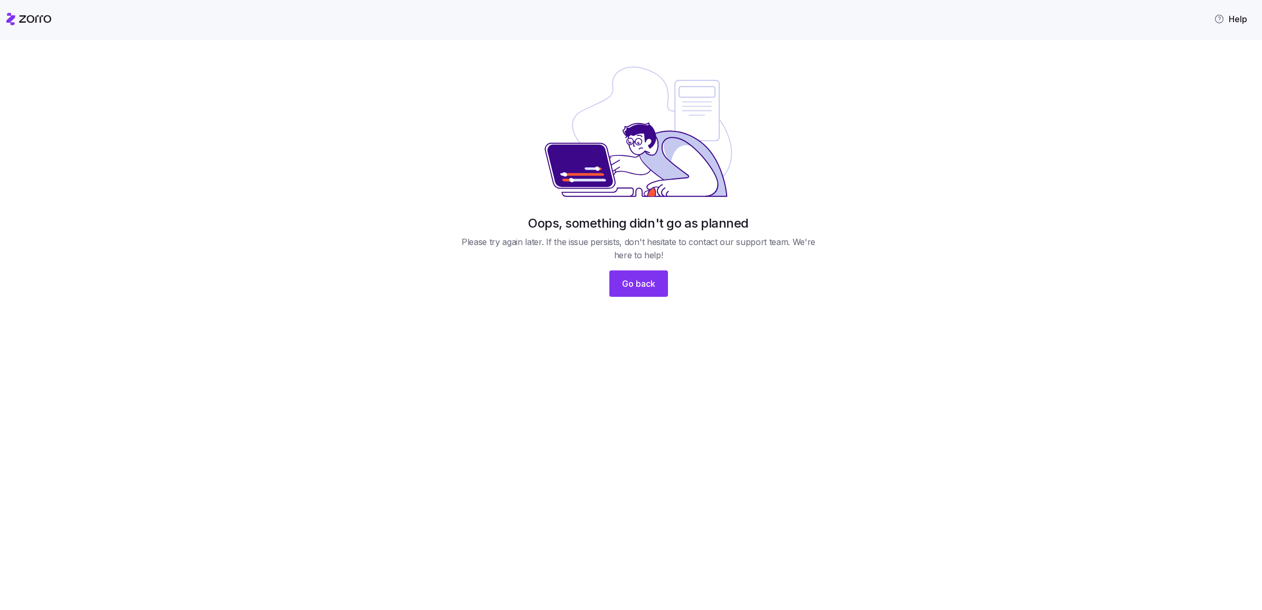
click at [363, 324] on div "Oops, something didn't go as planned Please try again later. If the issue persi…" at bounding box center [631, 325] width 1262 height 570
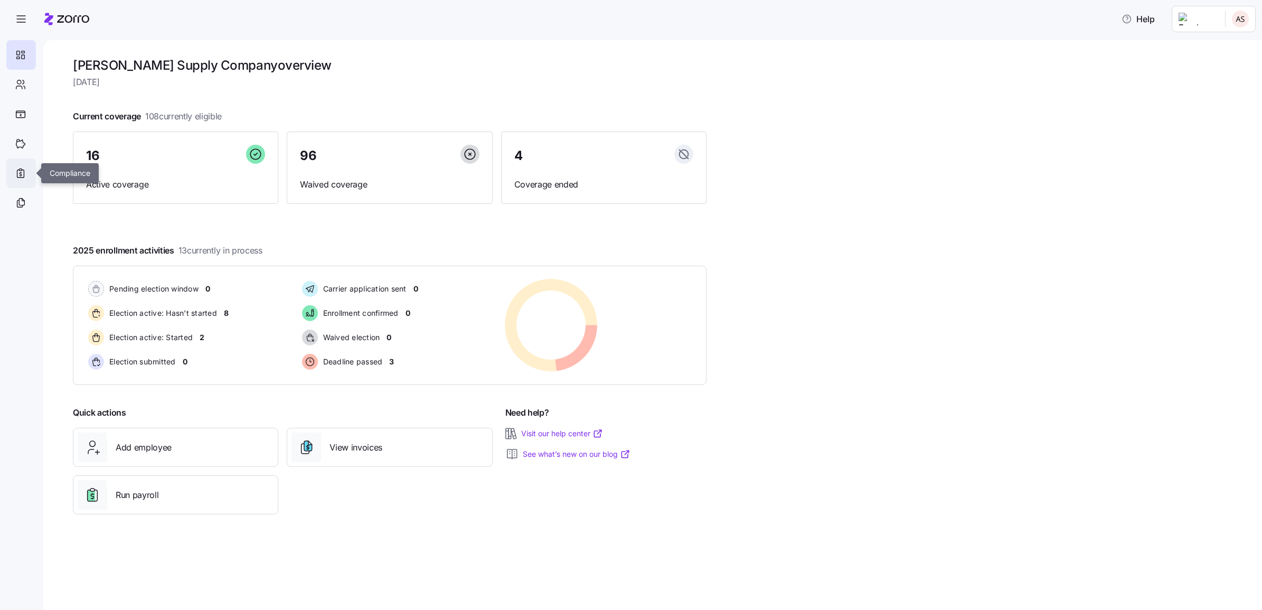
click at [21, 177] on icon at bounding box center [21, 173] width 12 height 13
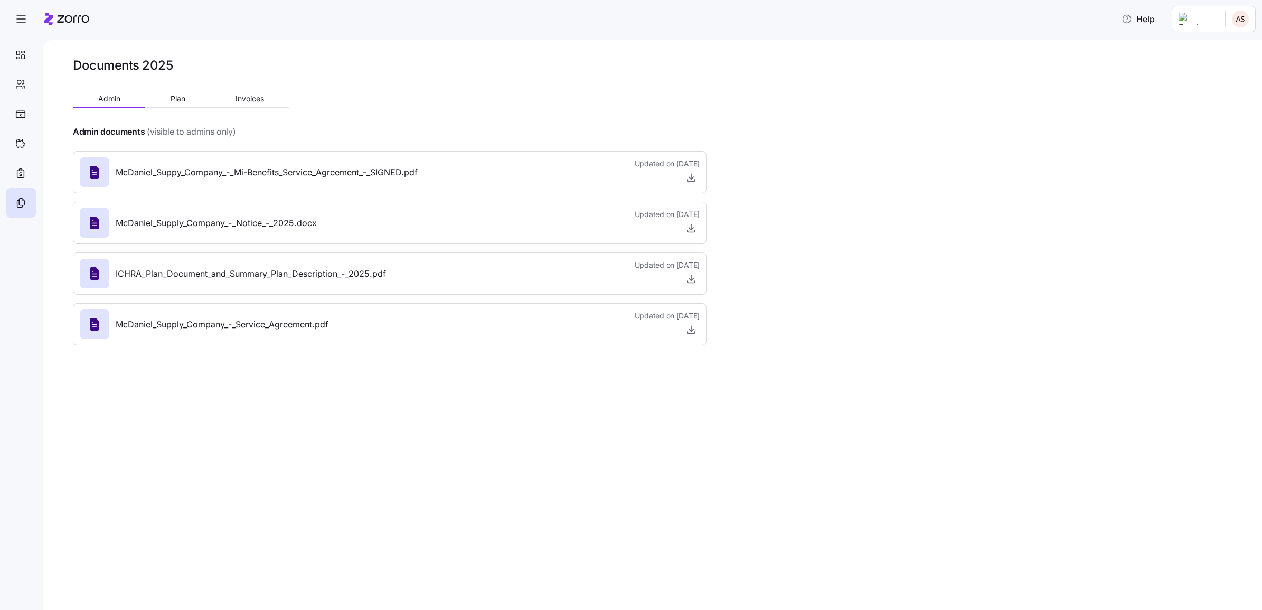
click at [561, 169] on div "McDaniel_Suppy_Company_-_Mi-Benefits_Service_Agreement_-_SIGNED.pdf Updated on …" at bounding box center [390, 172] width 620 height 29
click at [687, 181] on icon "button" at bounding box center [690, 180] width 7 height 2
click at [22, 143] on icon at bounding box center [21, 143] width 12 height 13
click at [172, 30] on div "Help" at bounding box center [630, 19] width 1249 height 30
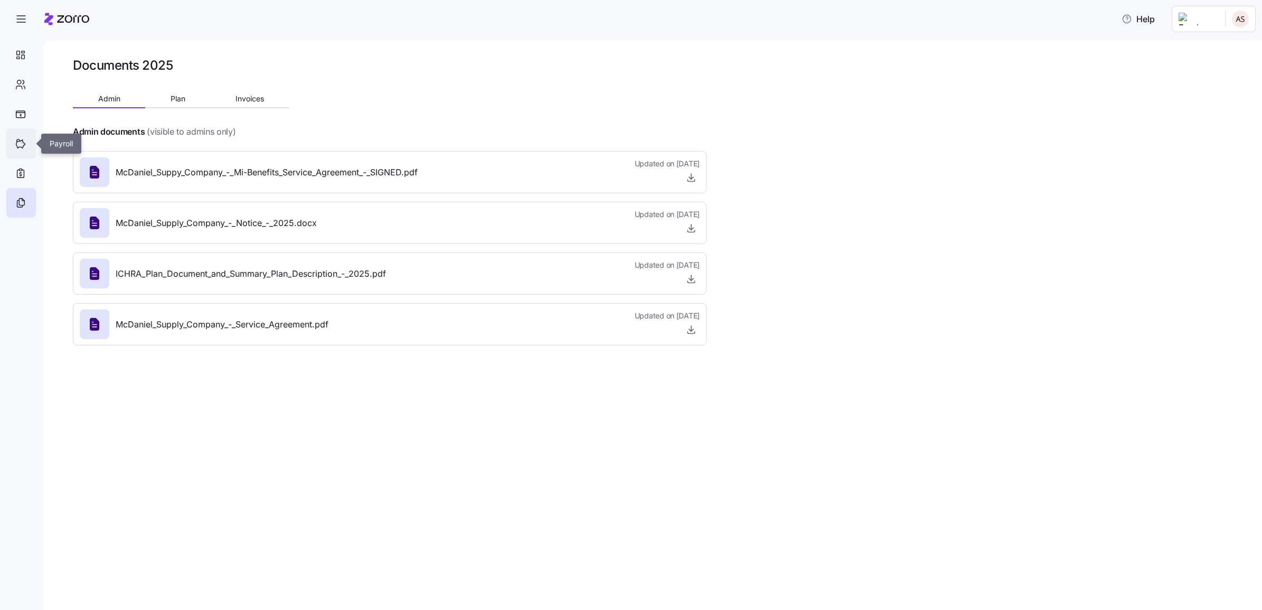
click at [17, 141] on icon at bounding box center [18, 140] width 3 height 3
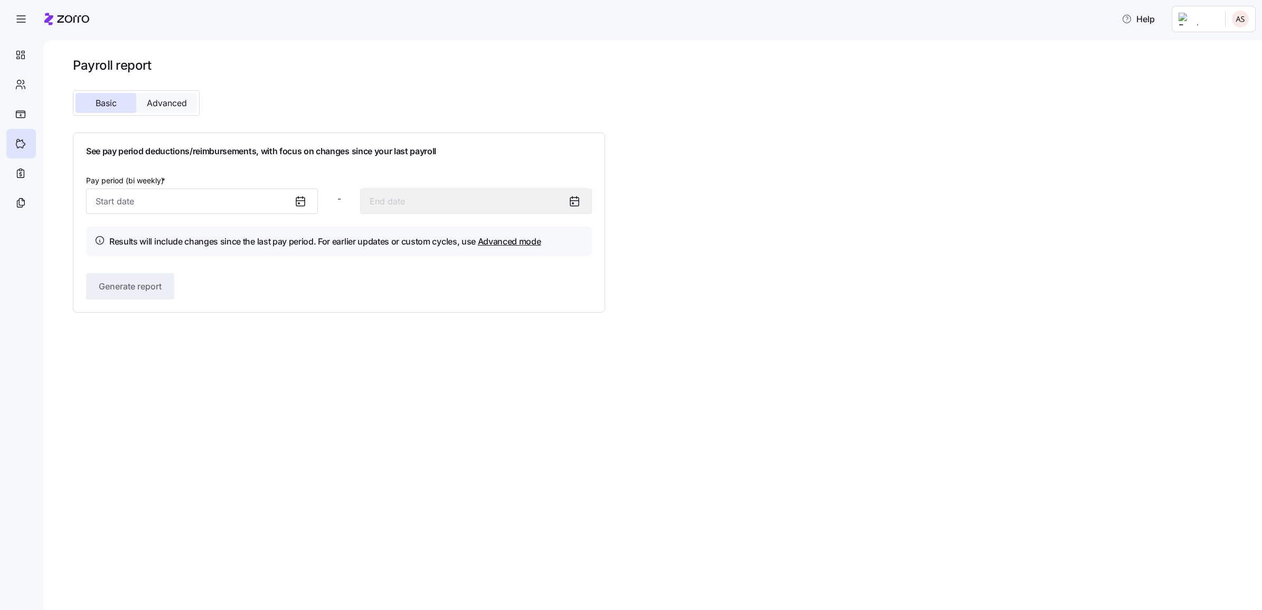
click at [185, 108] on button "Advanced" at bounding box center [166, 103] width 61 height 20
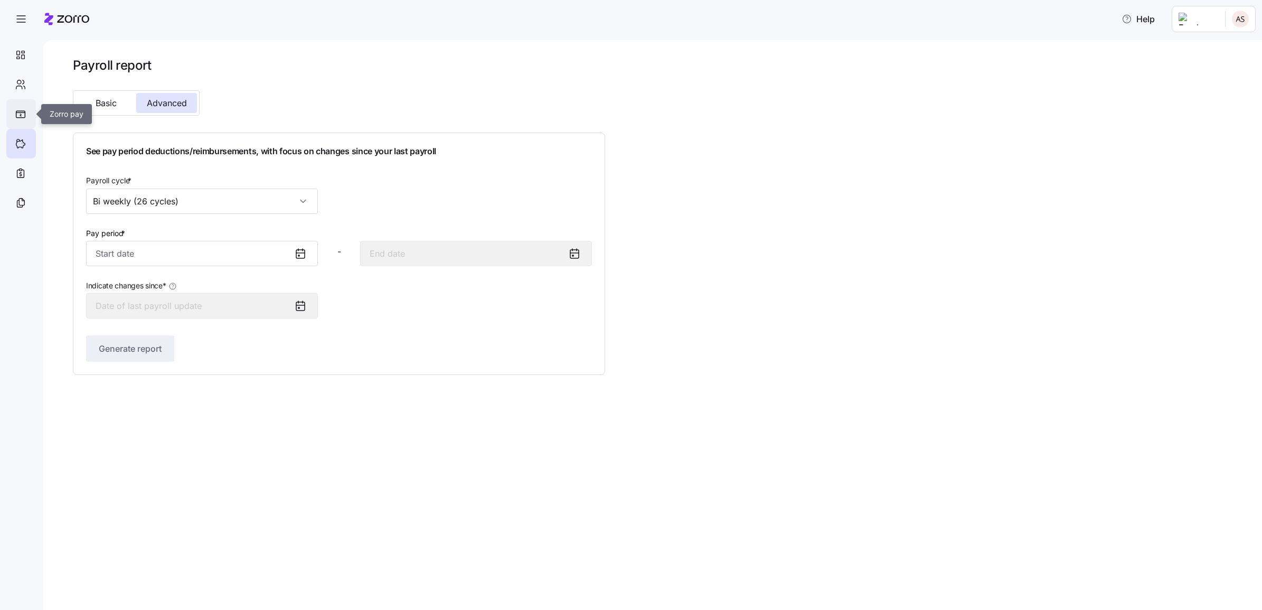
click at [24, 118] on div at bounding box center [21, 114] width 30 height 30
click at [22, 169] on icon at bounding box center [21, 173] width 12 height 13
